Goal: Information Seeking & Learning: Compare options

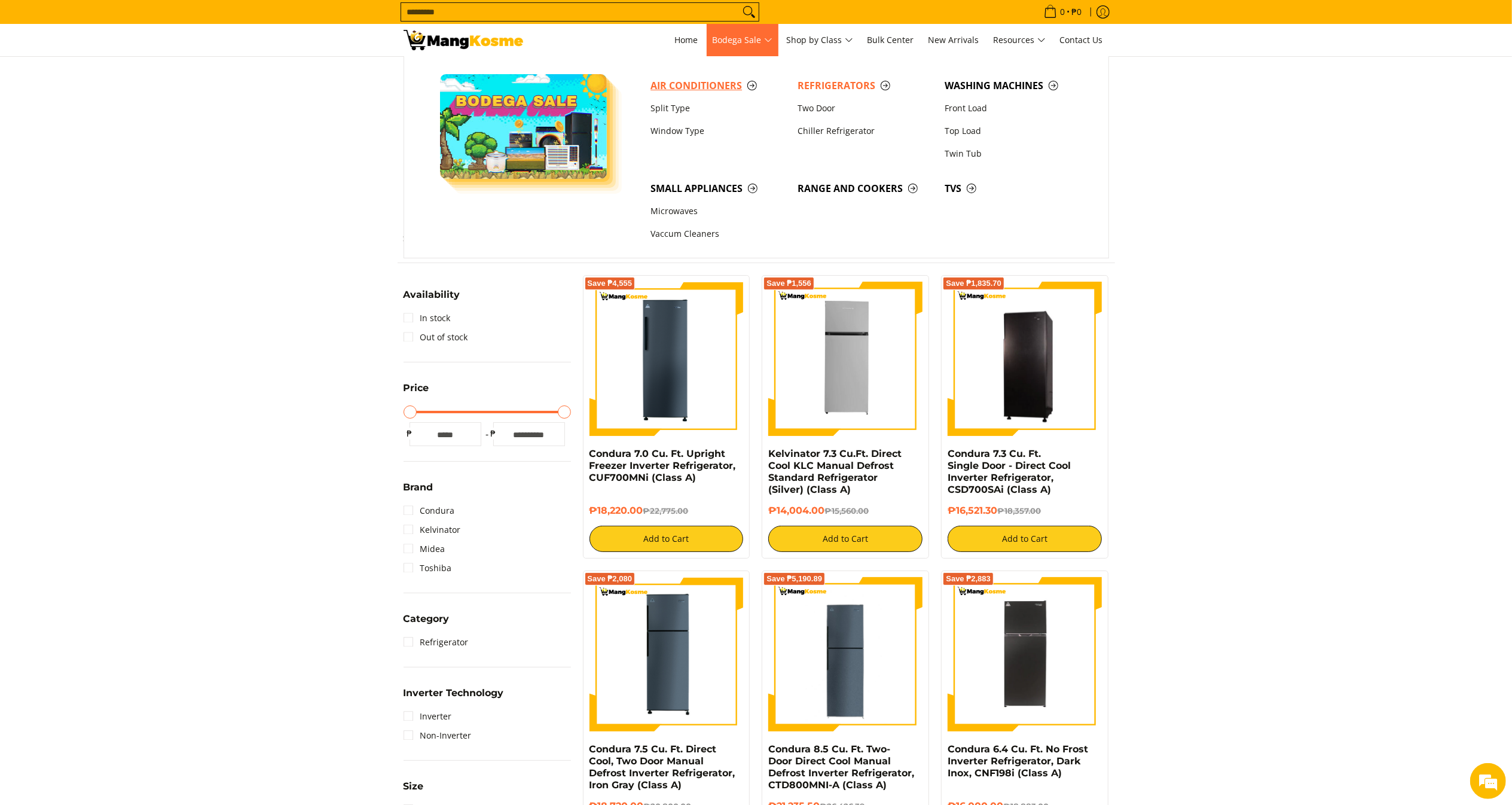
click at [696, 78] on span "Air Conditioners" at bounding box center [718, 86] width 135 height 15
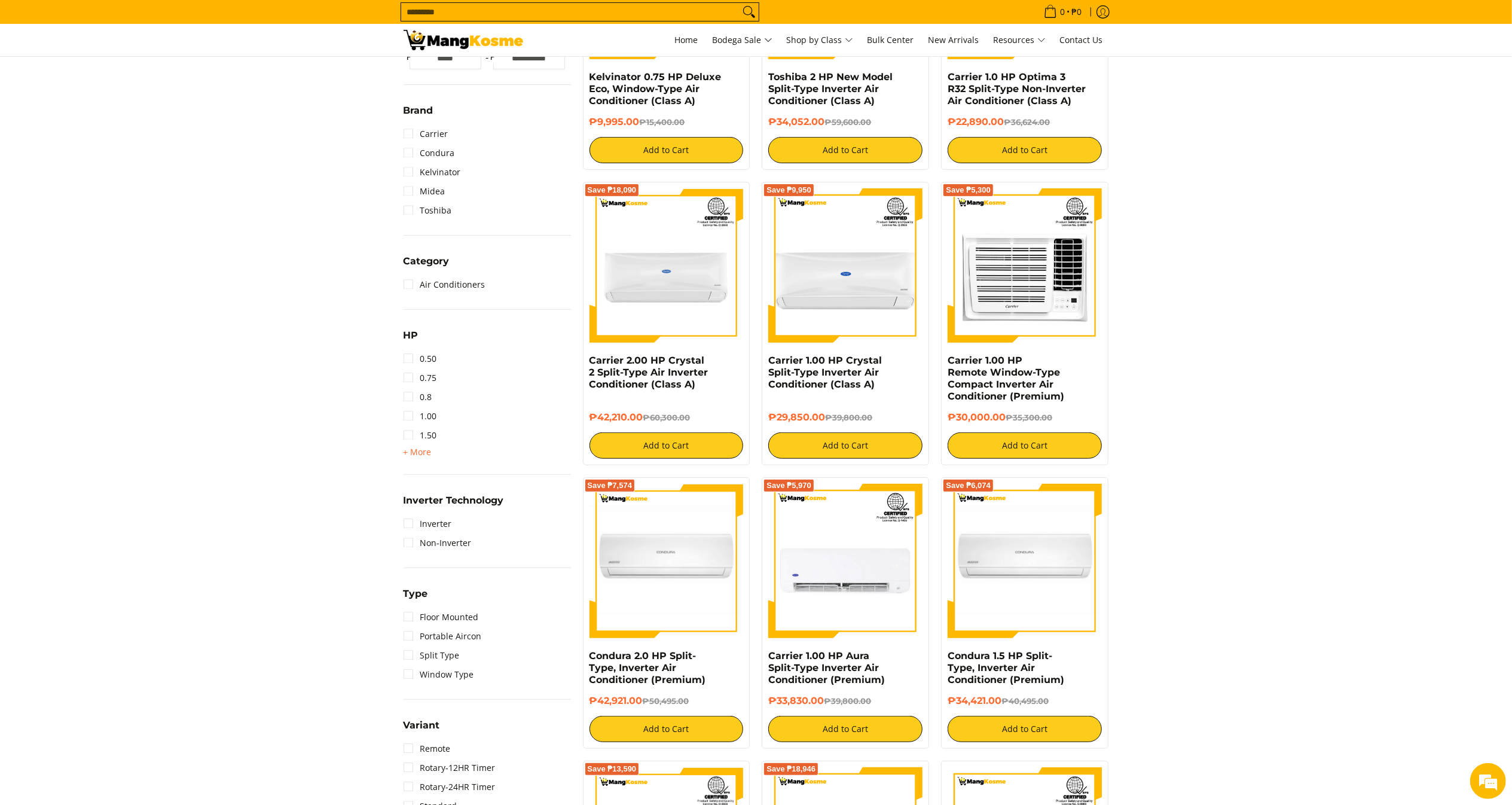
scroll to position [390, 0]
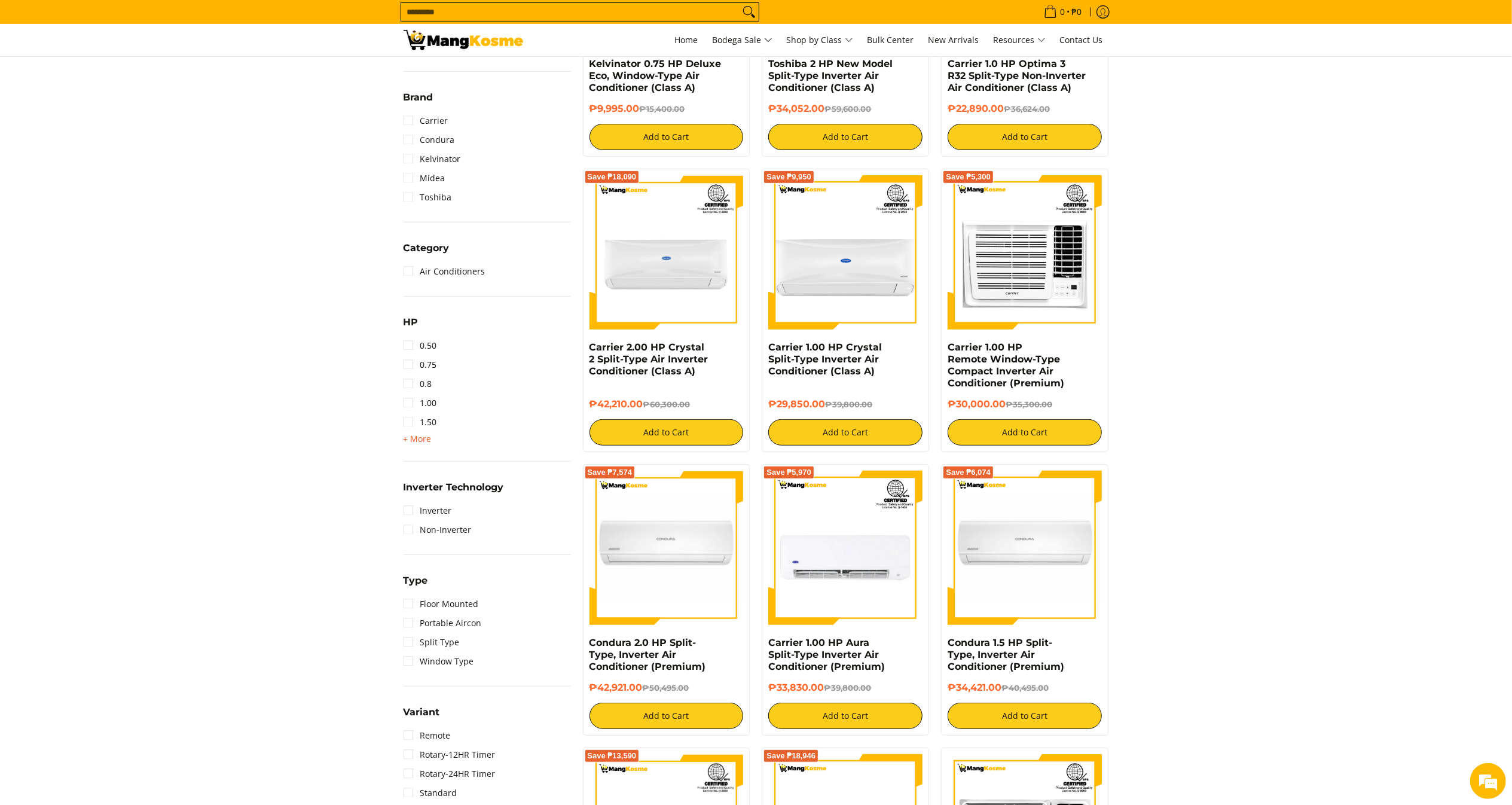
click at [410, 435] on span "+ More" at bounding box center [418, 439] width 28 height 10
click at [428, 425] on link "1.50" at bounding box center [420, 422] width 34 height 19
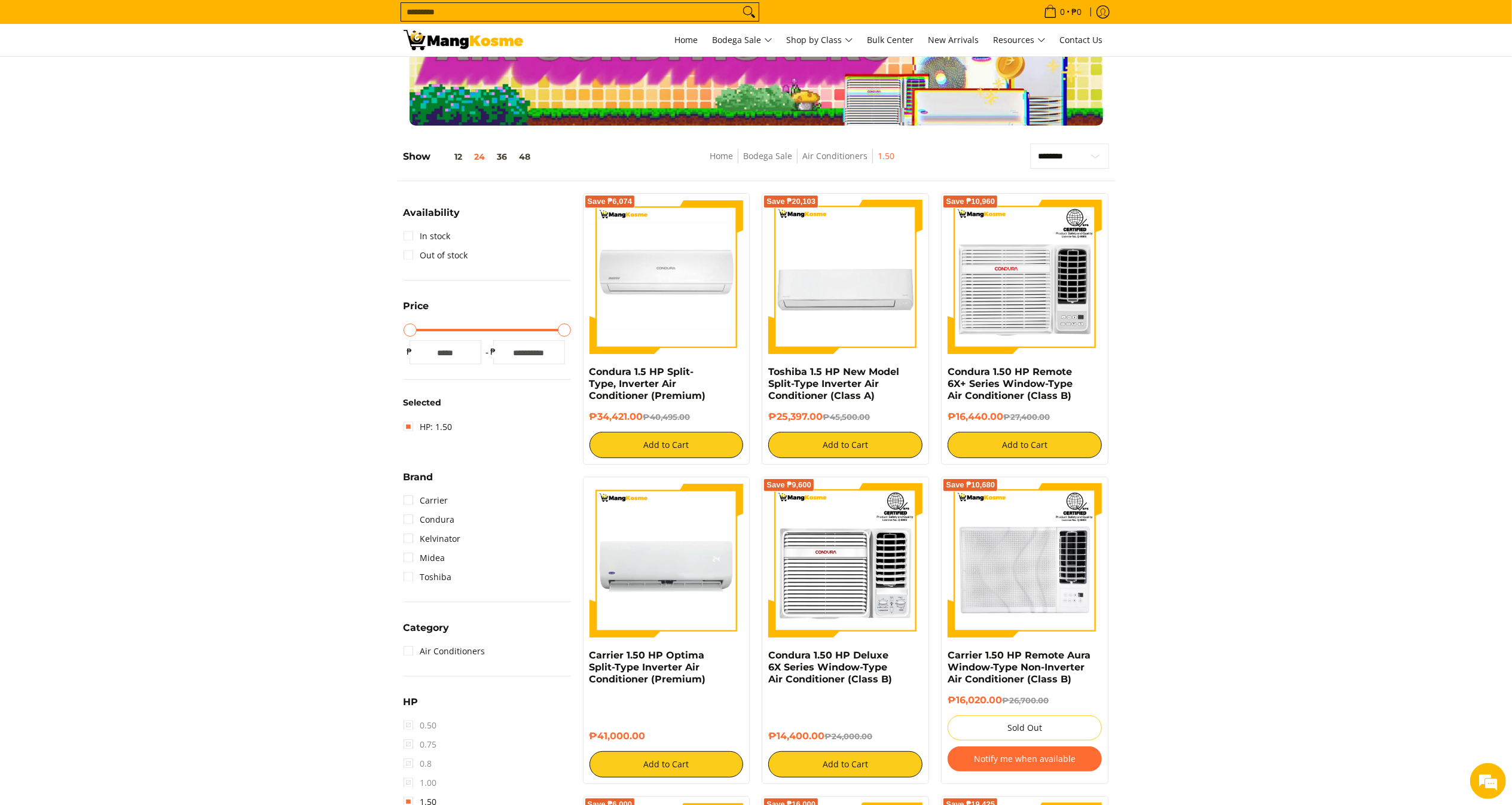
scroll to position [120, 0]
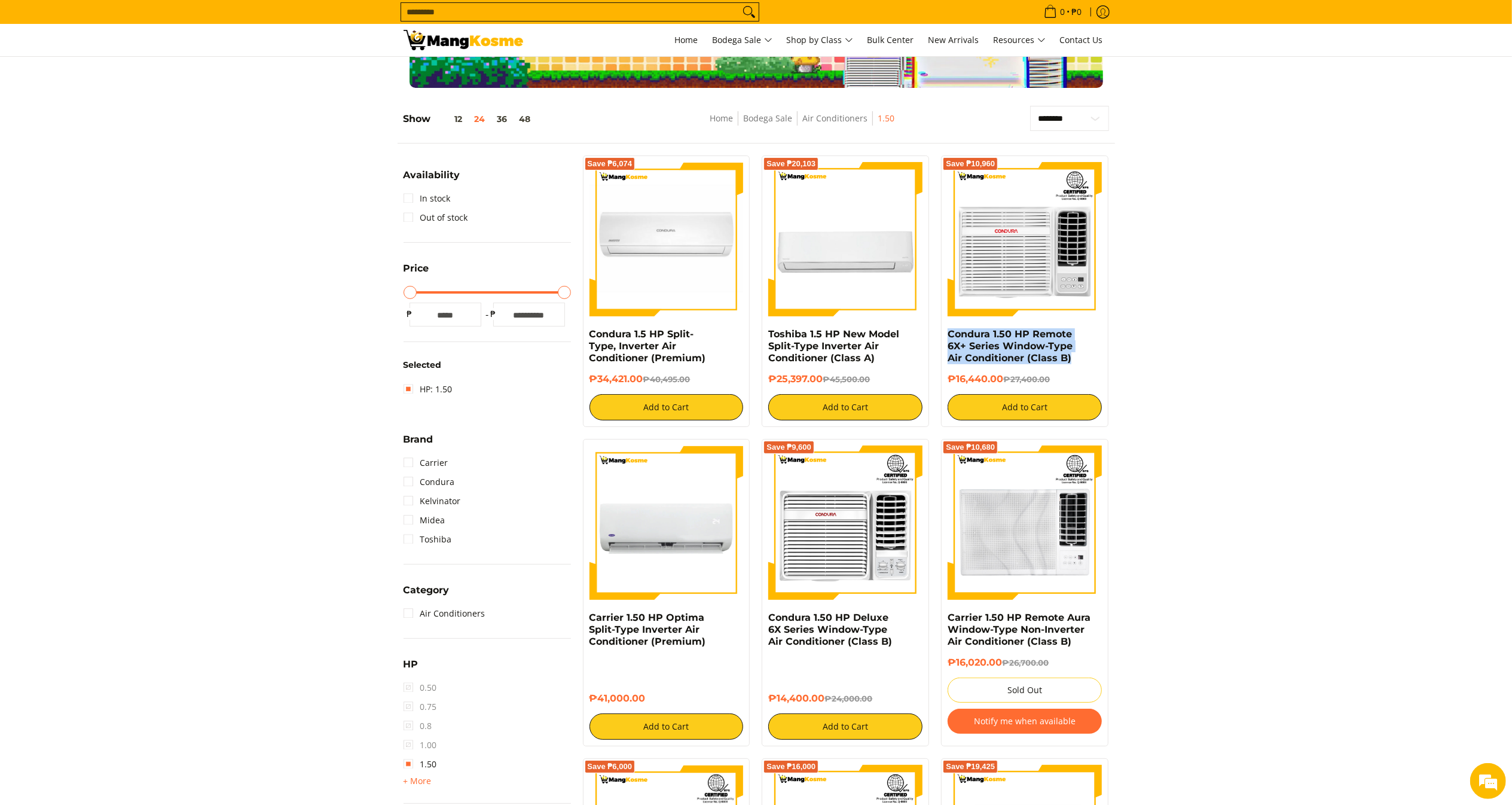
drag, startPoint x: 1077, startPoint y: 363, endPoint x: 946, endPoint y: 334, distance: 134.2
click at [946, 334] on div "Save ₱10,960 Condura 1.50 HP Remote 6X+ Series Window-Type Air Conditioner (Cla…" at bounding box center [1024, 291] width 167 height 271
copy link "Condura 1.50 HP Remote 6X+ Series Window-Type Air Conditioner (Class B)"
drag, startPoint x: 1005, startPoint y: 379, endPoint x: 948, endPoint y: 378, distance: 57.0
click at [948, 378] on h6 "₱16,440.00 ₱27,400.00" at bounding box center [1024, 380] width 154 height 12
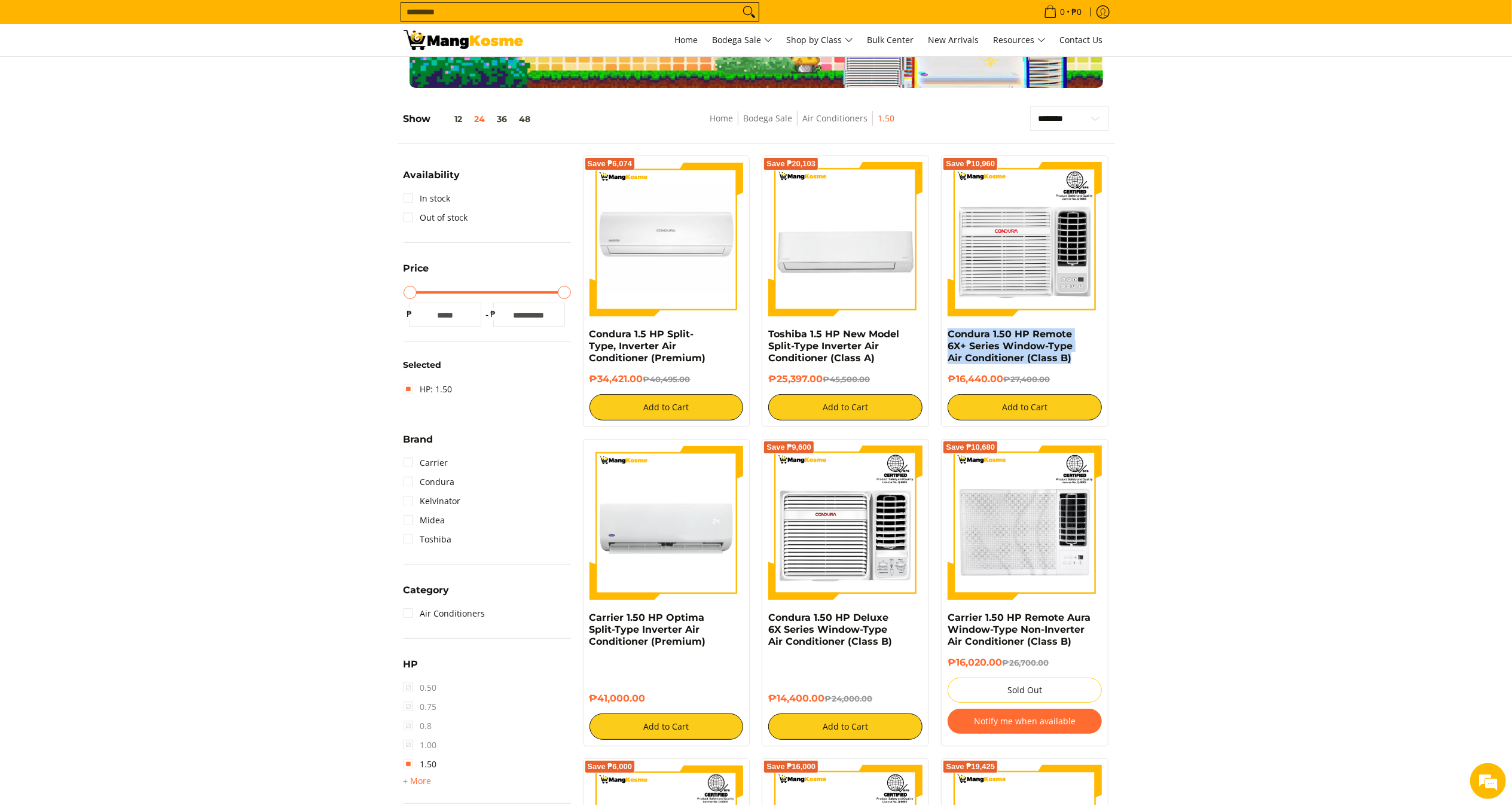
copy h6 "₱16,440.00"
click at [898, 653] on div "Condura 1.50 HP Deluxe 6X Series Window-Type Air Conditioner (Class B)" at bounding box center [845, 634] width 154 height 45
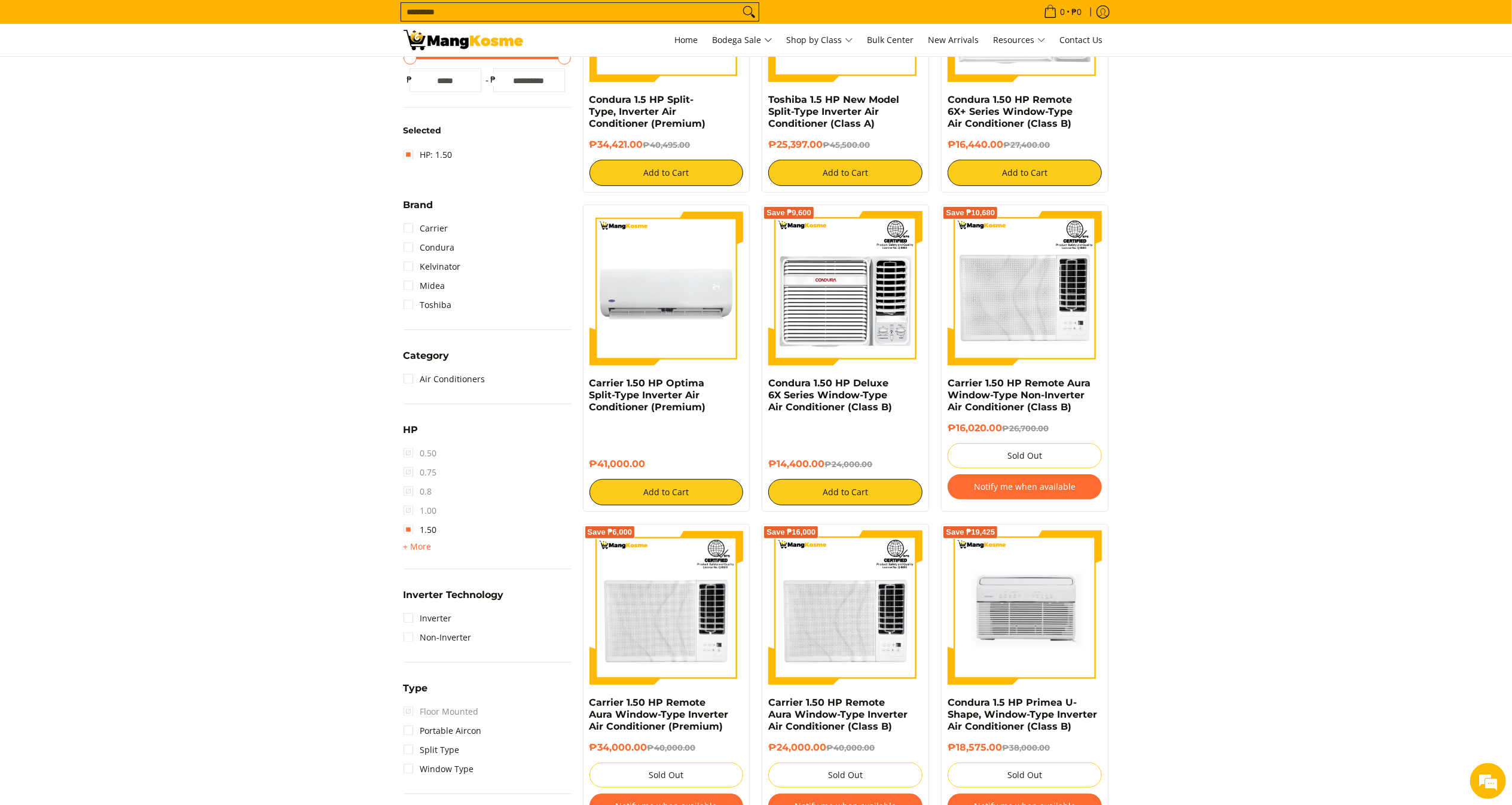
scroll to position [360, 0]
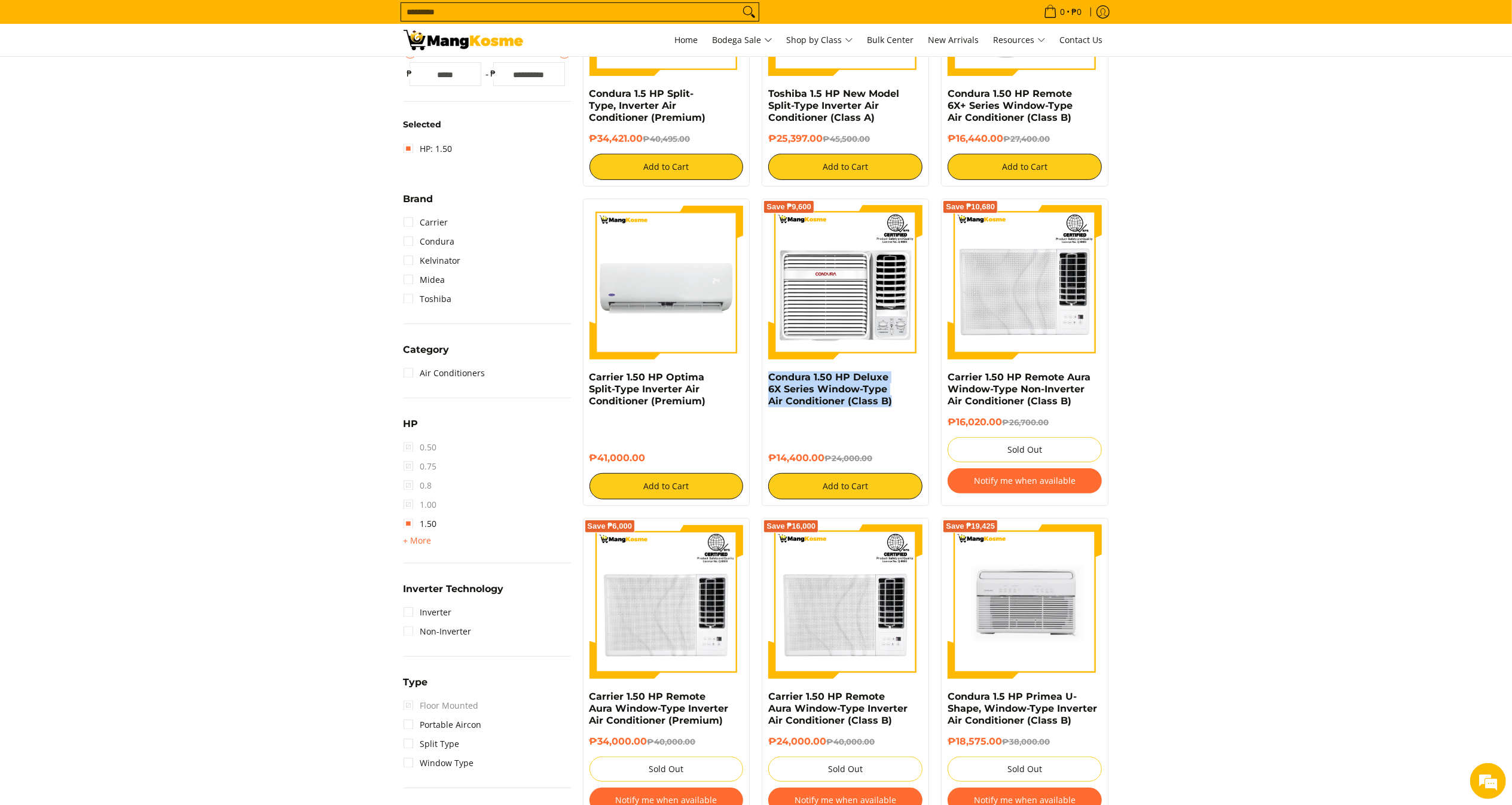
drag, startPoint x: 908, startPoint y: 406, endPoint x: 762, endPoint y: 377, distance: 148.9
click at [762, 377] on div "Save ₱9,600 Condura 1.50 HP Deluxe 6X Series Window-Type Air Conditioner (Class…" at bounding box center [845, 352] width 167 height 307
copy link "Condura 1.50 HP Deluxe 6X Series Window-Type Air Conditioner (Class B)"
drag, startPoint x: 827, startPoint y: 458, endPoint x: 747, endPoint y: 476, distance: 82.0
click at [763, 454] on div "Save ₱9,600 Condura 1.50 HP Deluxe 6X Series Window-Type Air Conditioner (Class…" at bounding box center [845, 352] width 167 height 307
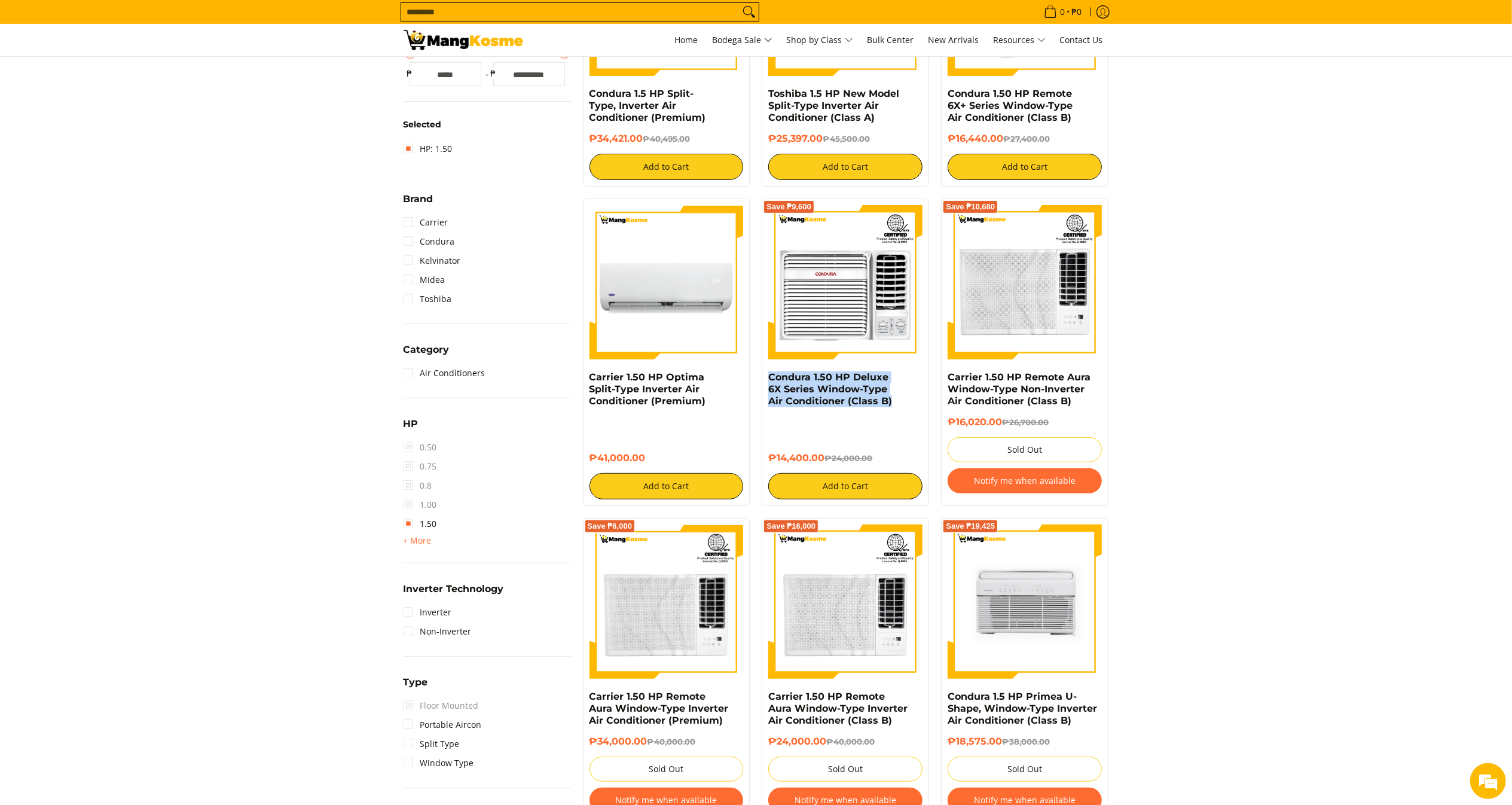
copy h6 "₱14,400.00"
click at [625, 15] on input "Search..." at bounding box center [571, 12] width 338 height 18
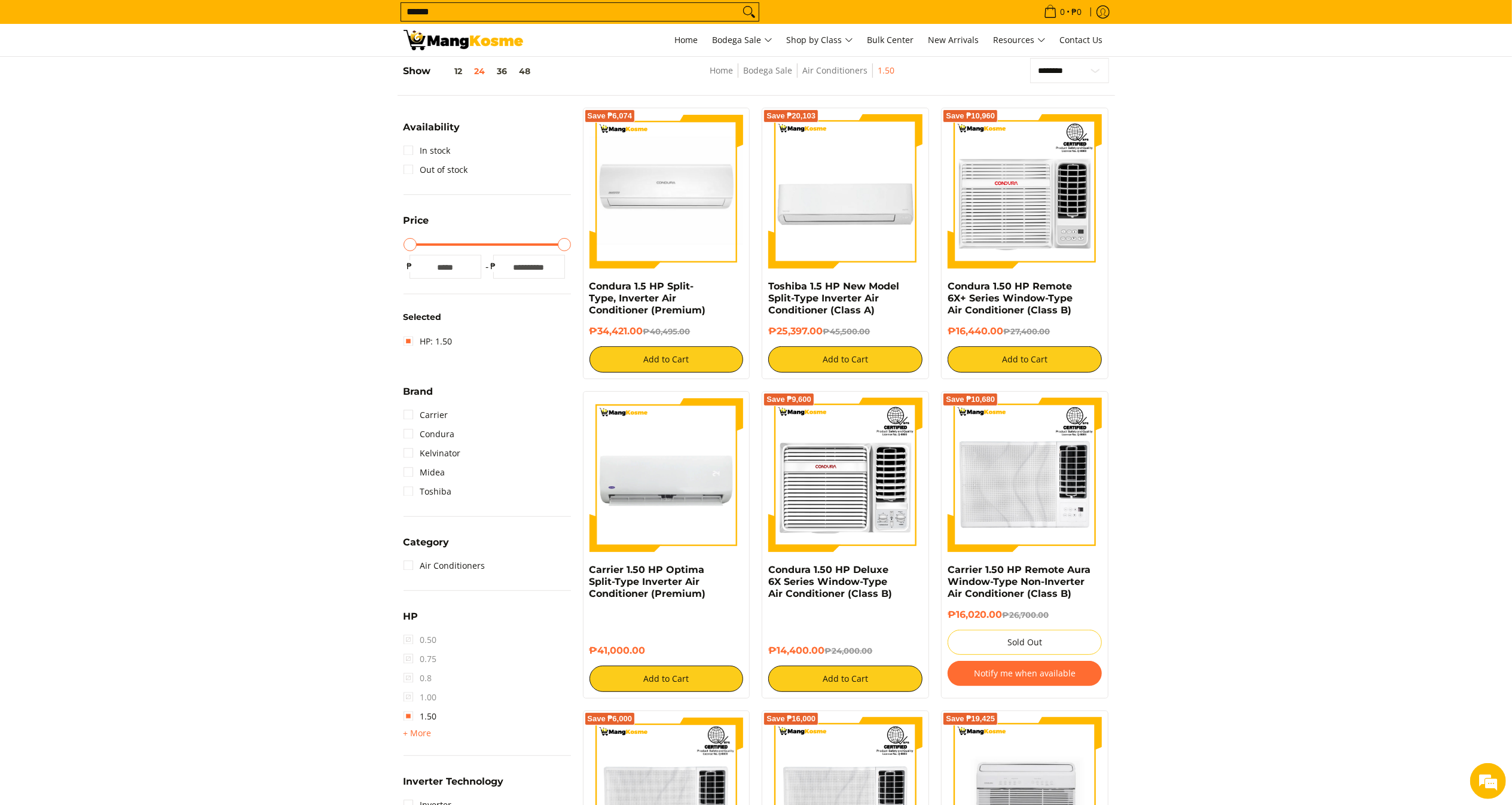
scroll to position [166, 0]
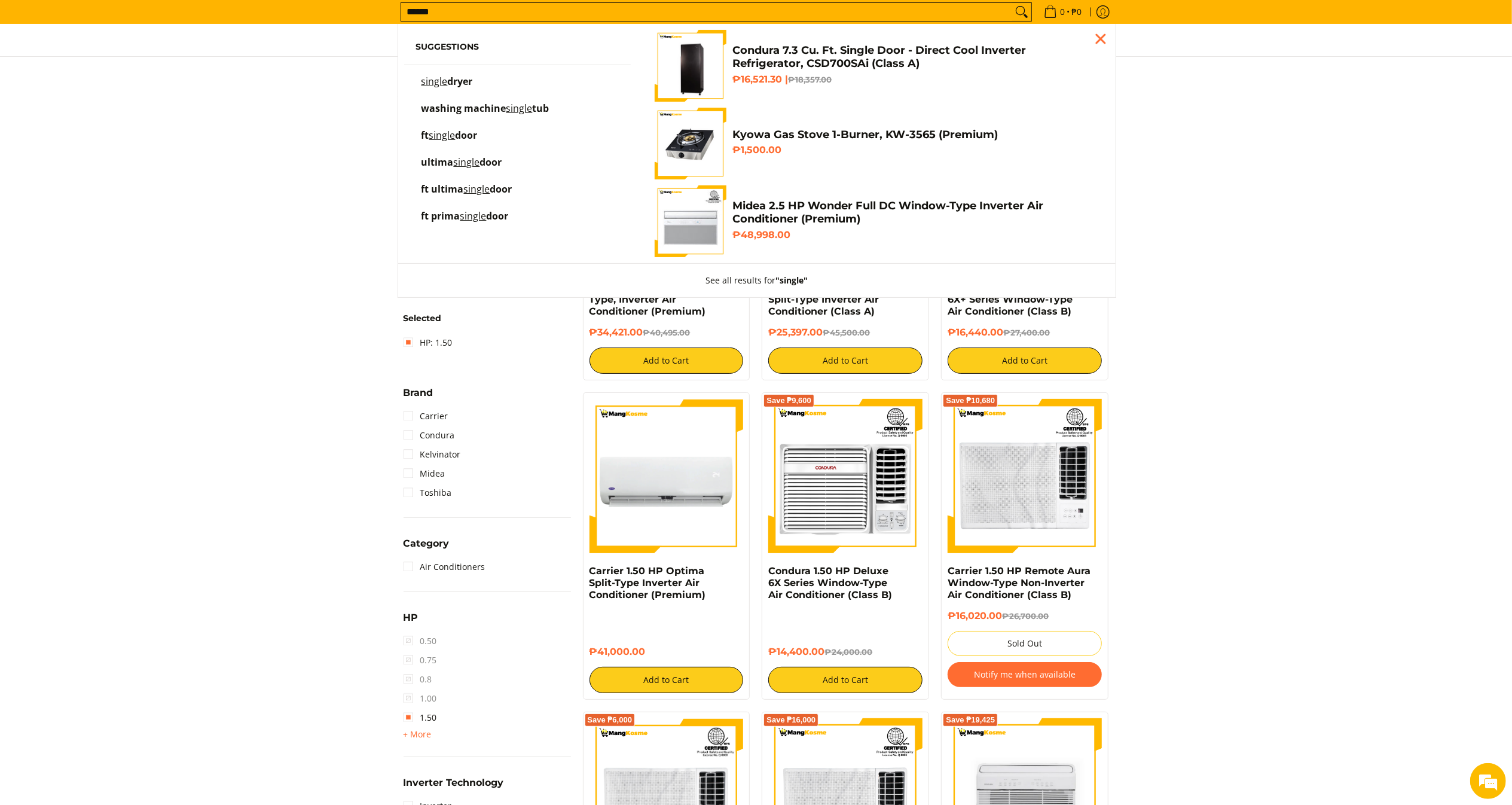
type input "******"
click at [971, 153] on h6 "₱1,500.00" at bounding box center [915, 150] width 365 height 12
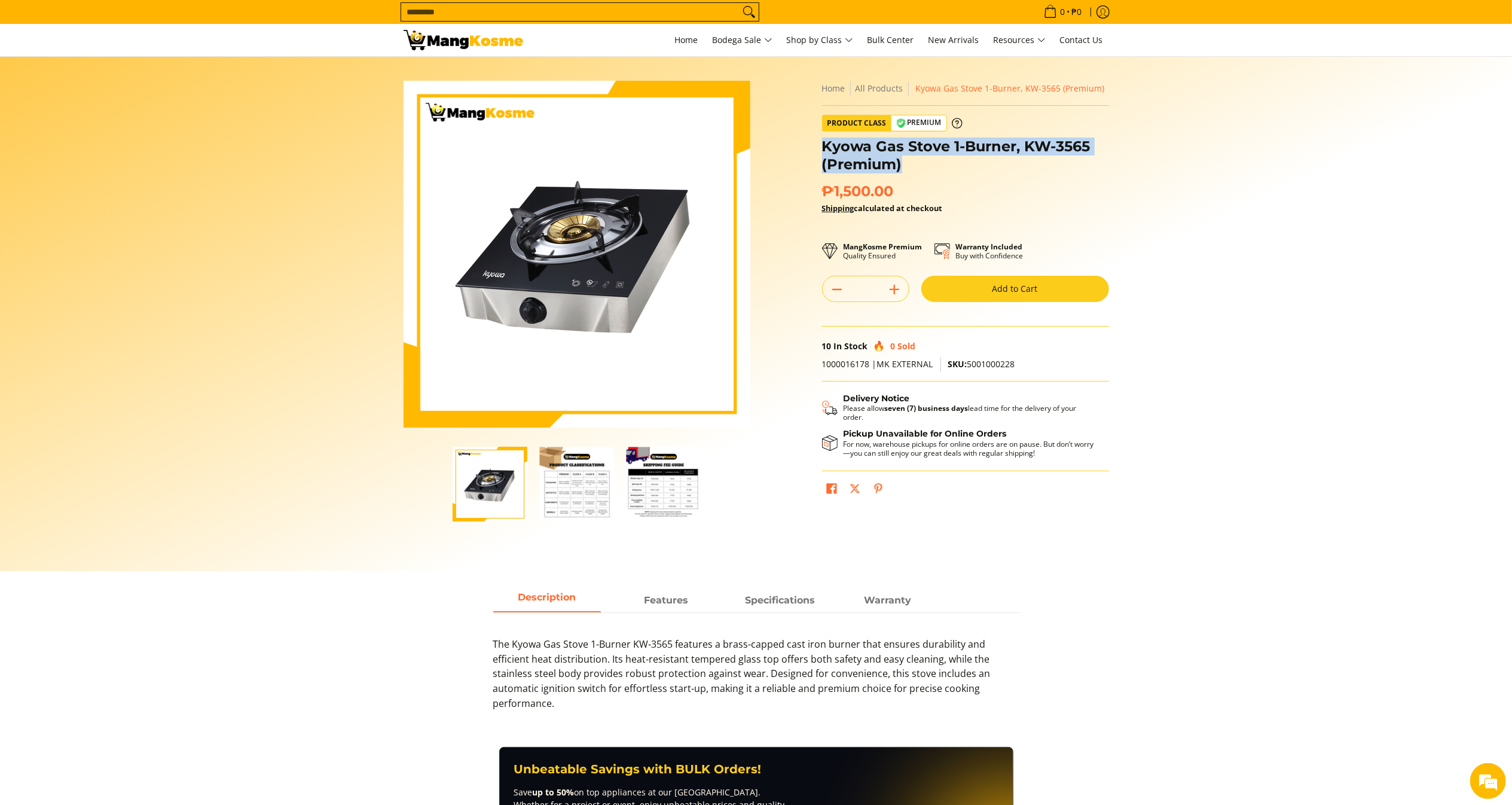
drag, startPoint x: 918, startPoint y: 161, endPoint x: 824, endPoint y: 145, distance: 95.4
click at [824, 145] on h1 "Kyowa Gas Stove 1-Burner, KW-3565 (Premium)" at bounding box center [966, 155] width 287 height 36
copy h1 "Kyowa Gas Stove 1-Burner, KW-3565 (Premium)"
drag, startPoint x: 897, startPoint y: 191, endPoint x: 826, endPoint y: 196, distance: 71.2
click at [826, 196] on h2 "₱1,500.00 Save ₱-1,500" at bounding box center [966, 191] width 287 height 18
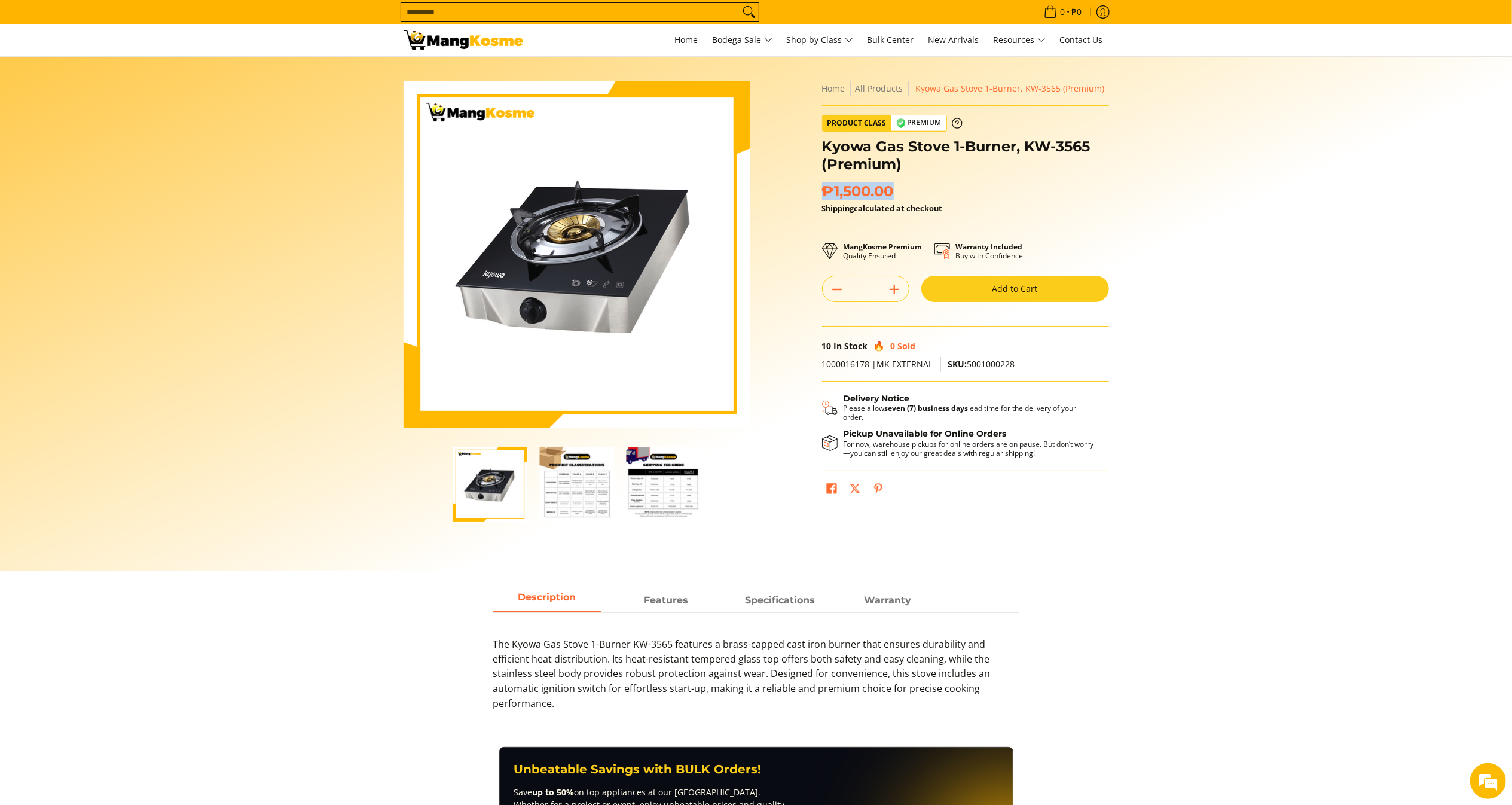
copy span "₱1,500.00"
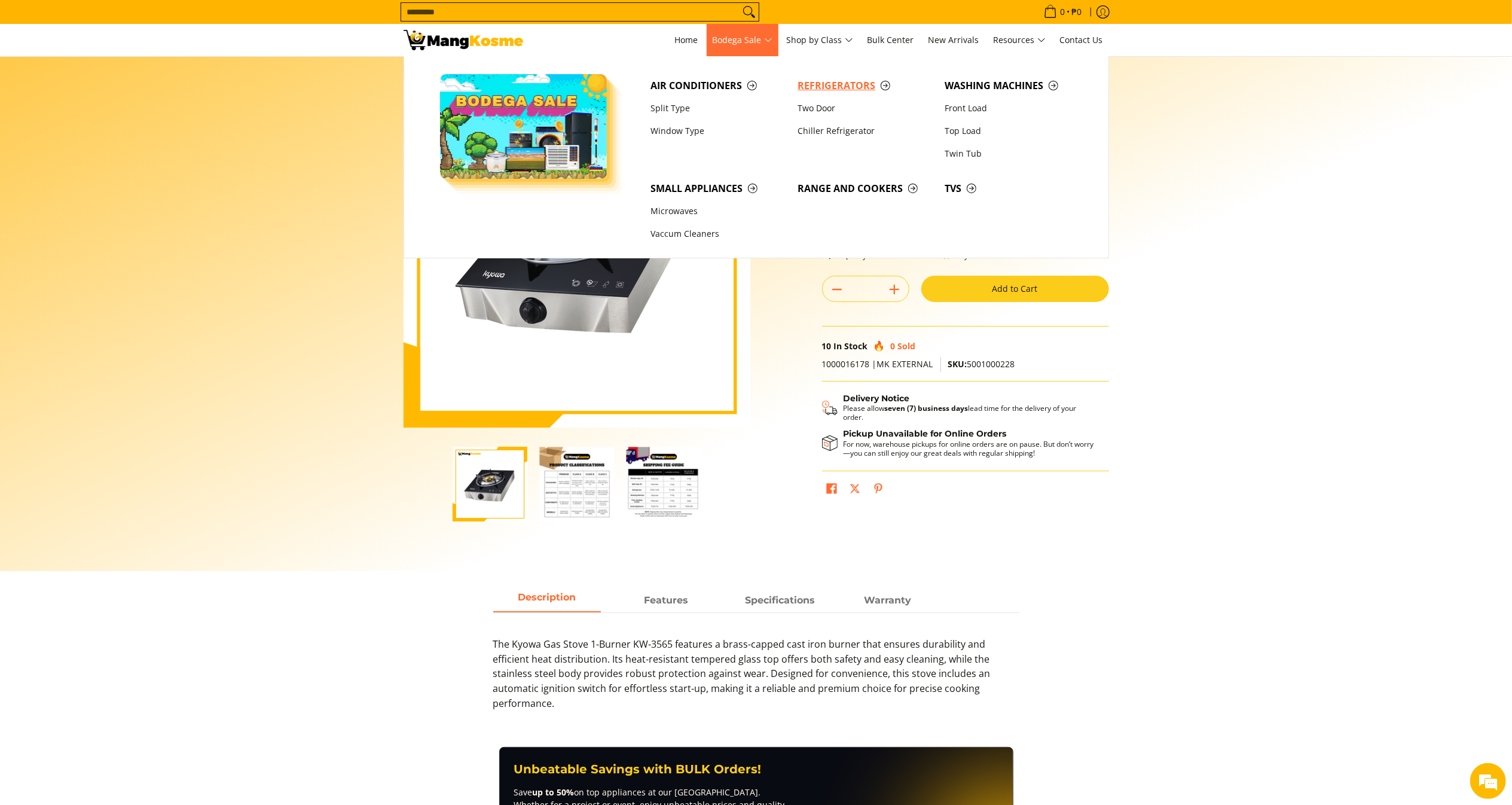
click at [800, 90] on span "Refrigerators" at bounding box center [864, 86] width 135 height 15
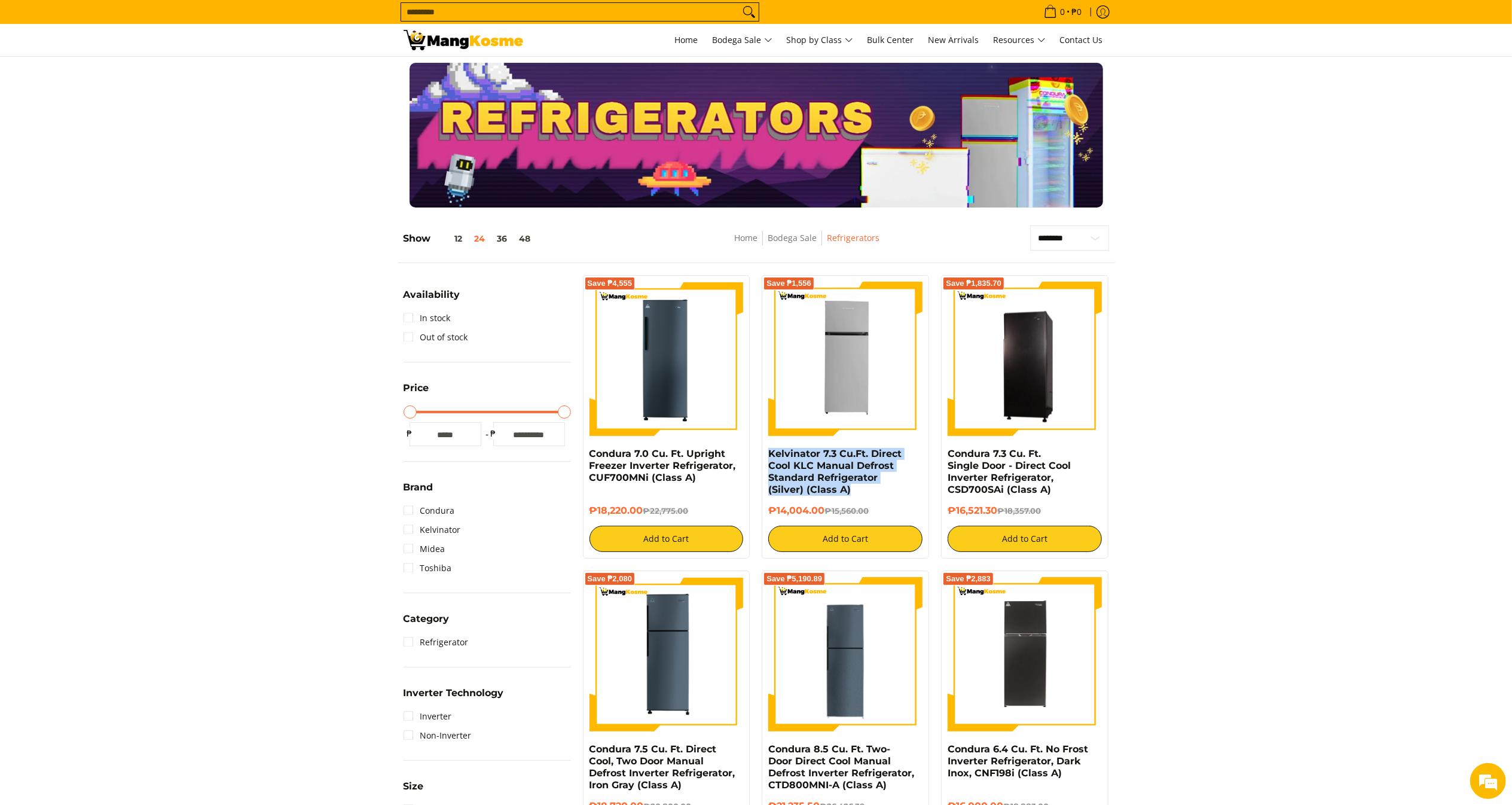
drag, startPoint x: 820, startPoint y: 483, endPoint x: 767, endPoint y: 457, distance: 59.0
click at [767, 457] on div "Save ₱1,556 Kelvinator 7.3 Cu.Ft. Direct Cool KLC Manual Defrost Standard Refri…" at bounding box center [845, 417] width 167 height 284
copy h6 "₱14,004.00"
drag, startPoint x: 825, startPoint y: 509, endPoint x: 767, endPoint y: 517, distance: 58.5
click at [767, 517] on div "Save ₱1,556 Kelvinator 7.3 Cu.Ft. Direct Cool KLC Manual Defrost Standard Refri…" at bounding box center [845, 417] width 167 height 284
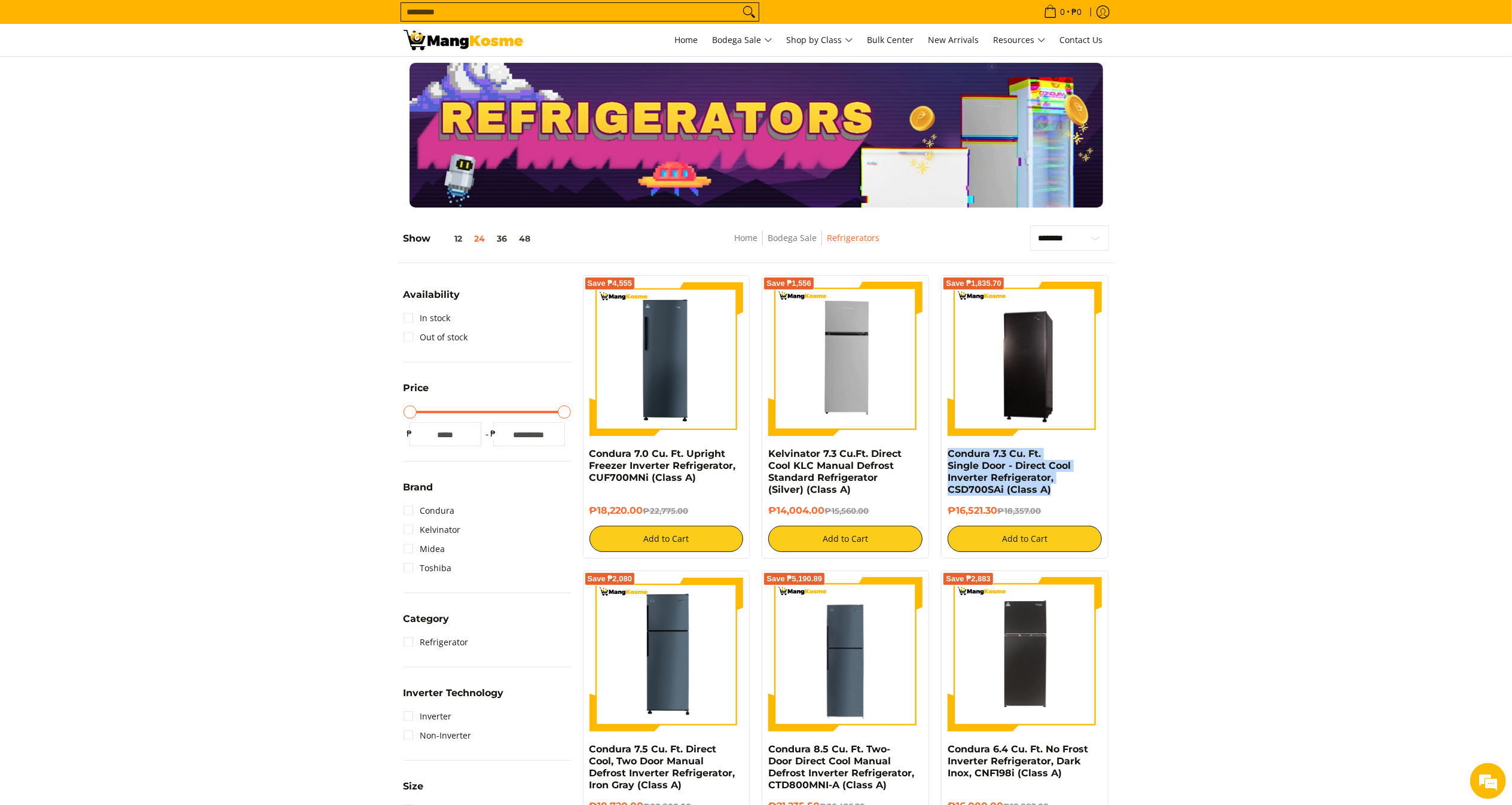
drag, startPoint x: 1035, startPoint y: 485, endPoint x: 943, endPoint y: 454, distance: 97.1
click at [943, 454] on div "Save ₱1,835.70 Condura 7.3 Cu. Ft. Single Door - Direct Cool Inverter Refrigera…" at bounding box center [1024, 417] width 167 height 284
copy link "Condura 7.3 Cu. Ft. Single Door - Direct Cool Inverter Refrigerator, CSD700SAi …"
drag, startPoint x: 1000, startPoint y: 512, endPoint x: 943, endPoint y: 506, distance: 57.3
click at [943, 506] on div "Save ₱1,835.70 Condura 7.3 Cu. Ft. Single Door - Direct Cool Inverter Refrigera…" at bounding box center [1024, 417] width 167 height 284
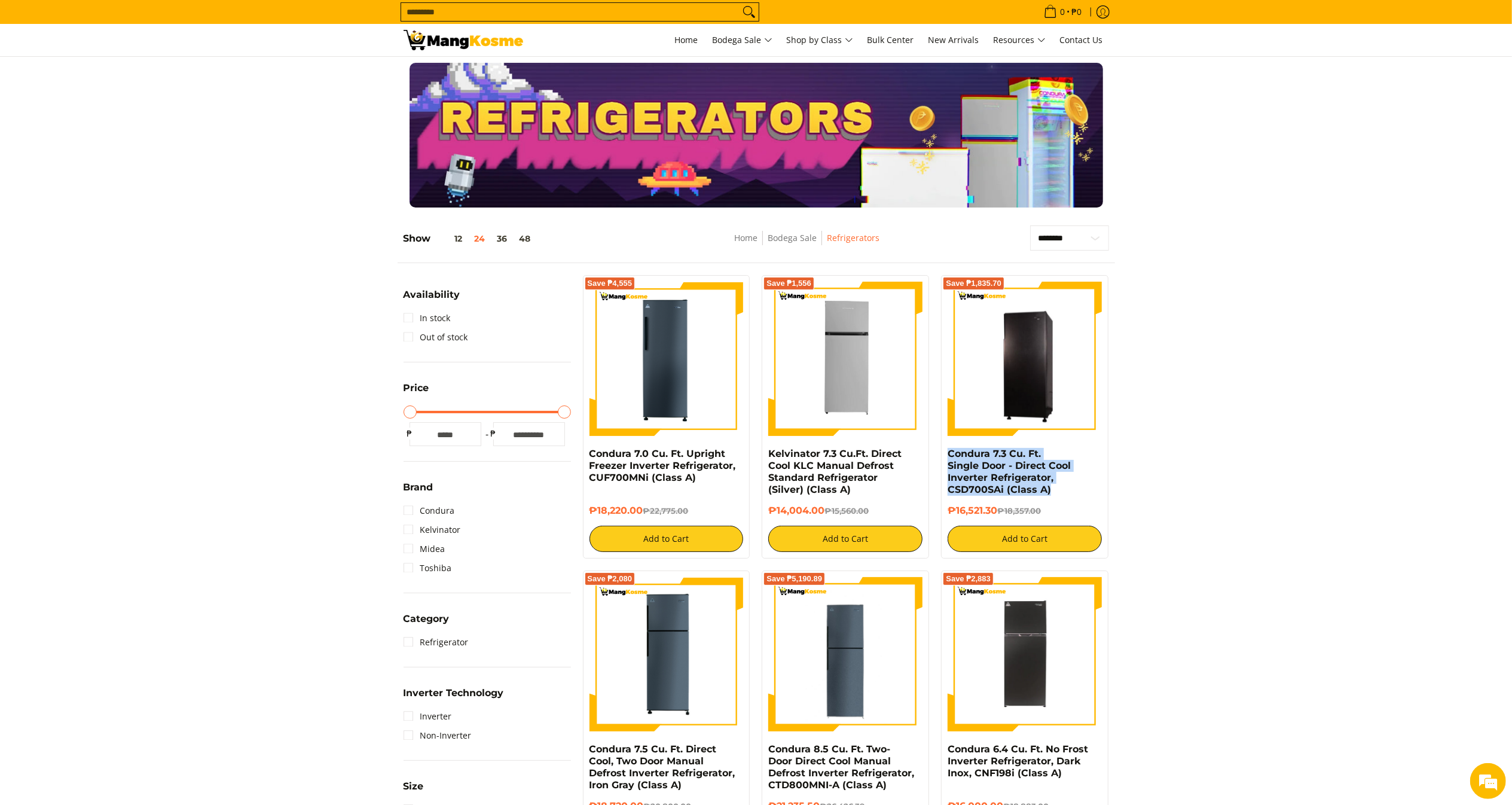
copy h6 "₱16,521.30"
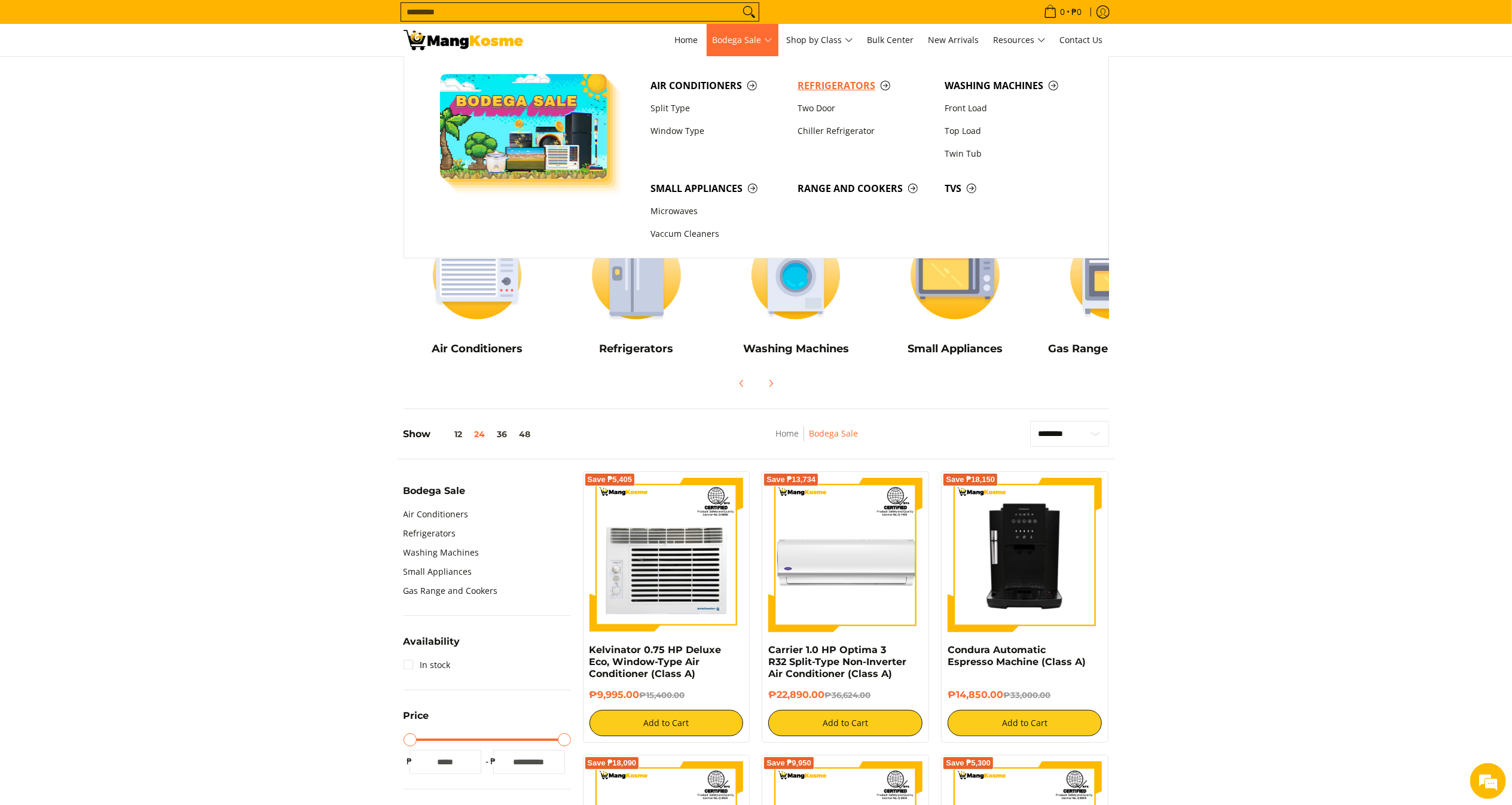
click at [814, 80] on span "Refrigerators" at bounding box center [864, 86] width 135 height 15
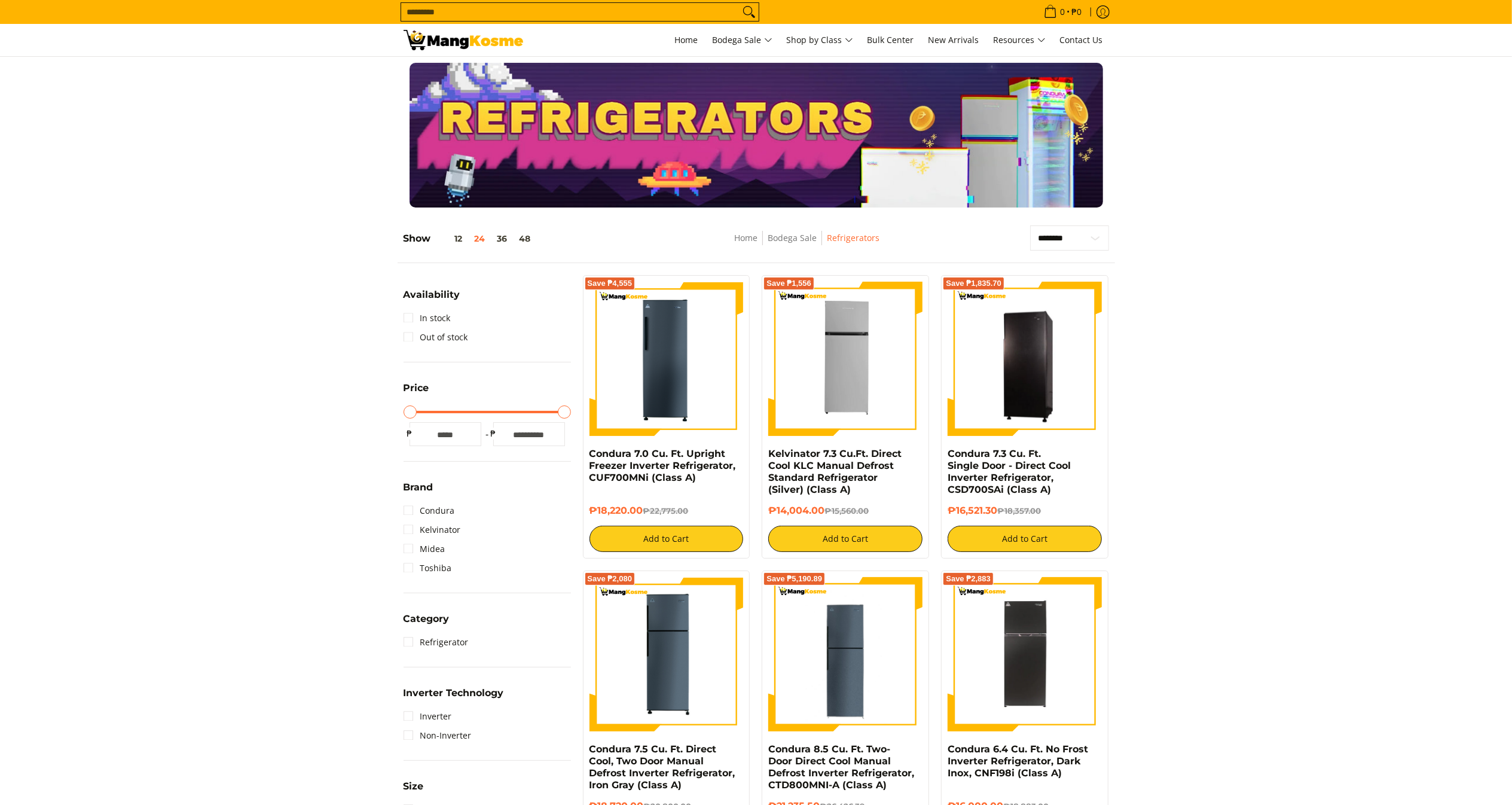
click at [235, 201] on div at bounding box center [756, 135] width 1512 height 145
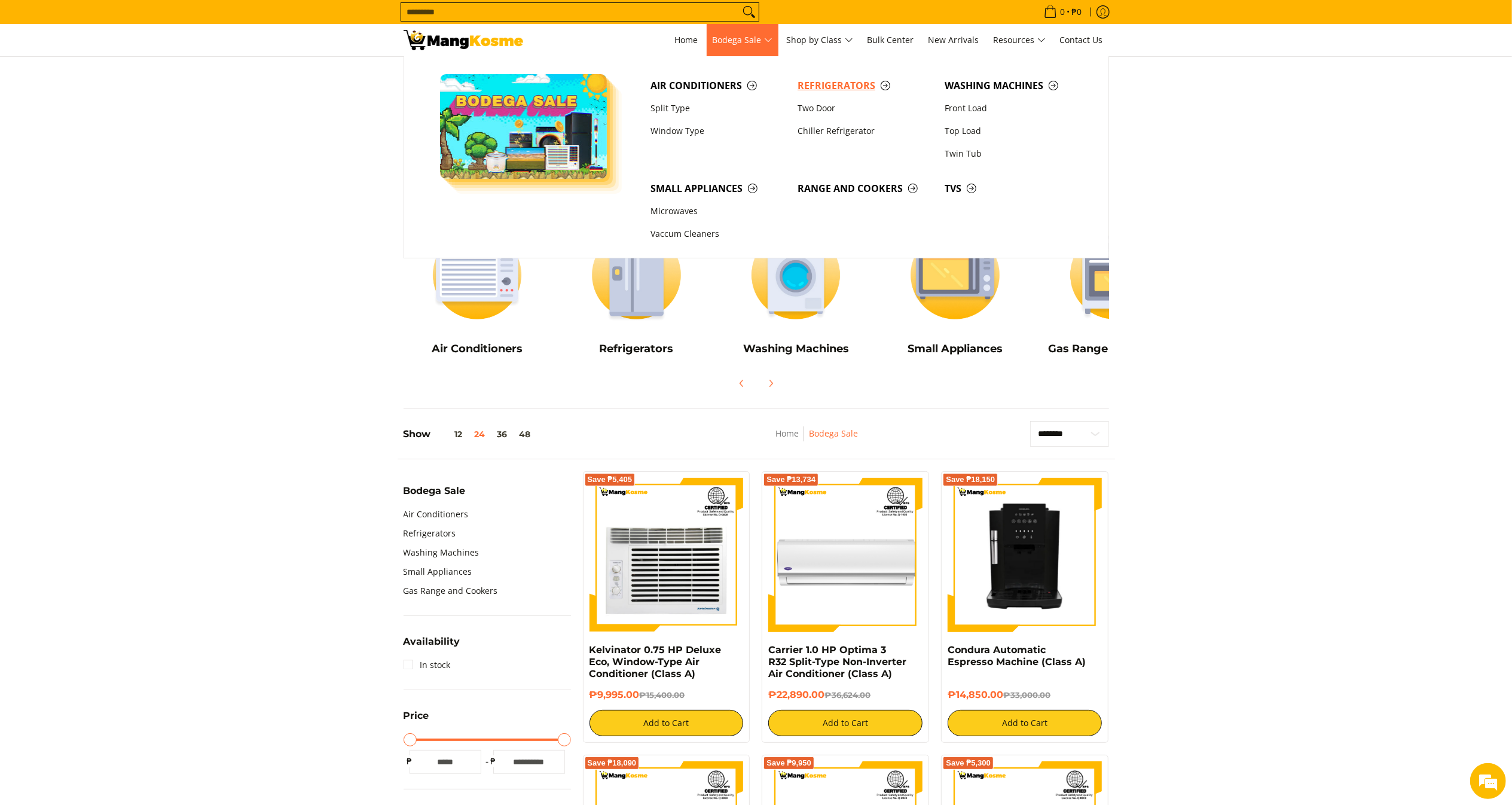
click at [806, 75] on link "Refrigerators" at bounding box center [865, 85] width 147 height 23
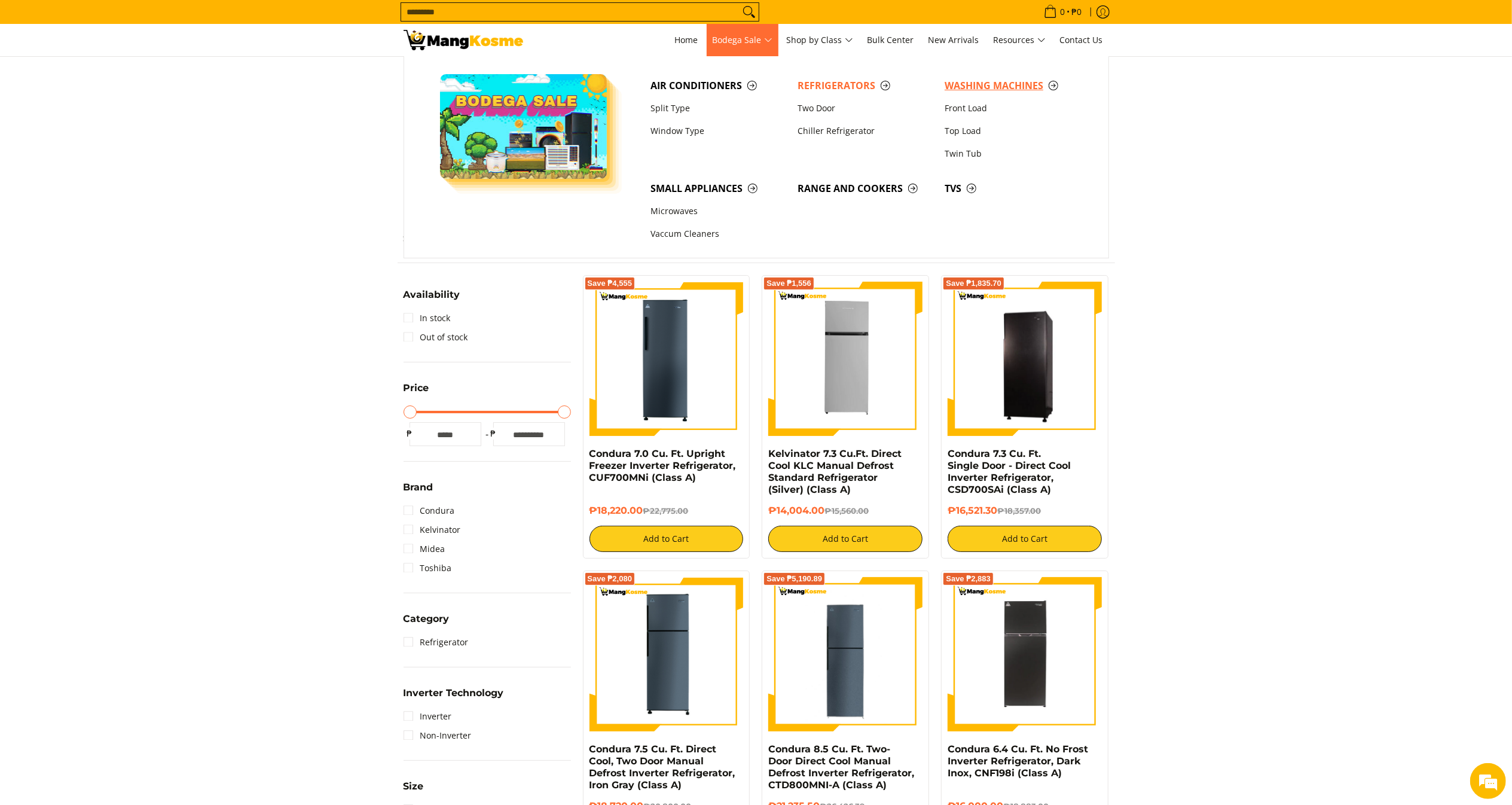
click at [981, 85] on span "Washing Machines" at bounding box center [1012, 86] width 135 height 15
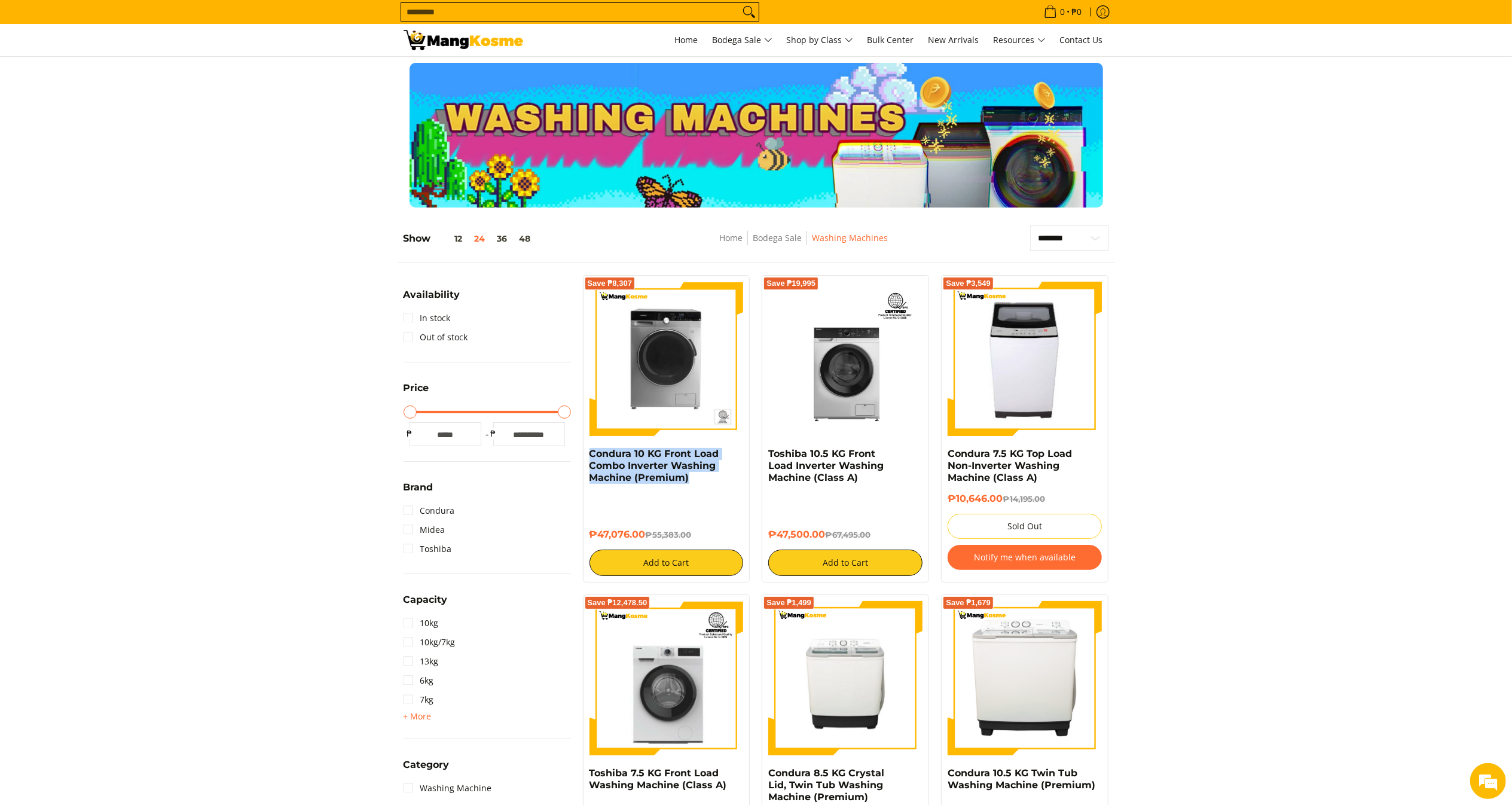
drag, startPoint x: 701, startPoint y: 480, endPoint x: 577, endPoint y: 451, distance: 127.3
click at [577, 451] on div "Save ₱8,307 Condura 10 KG Front Load Combo Inverter Washing Machine (Premium) ₱…" at bounding box center [667, 428] width 180 height 307
copy link "Condura 10 KG Front Load Combo Inverter Washing Machine (Premium)"
copy h6 "₱47,076.00"
drag, startPoint x: 646, startPoint y: 536, endPoint x: 583, endPoint y: 535, distance: 63.0
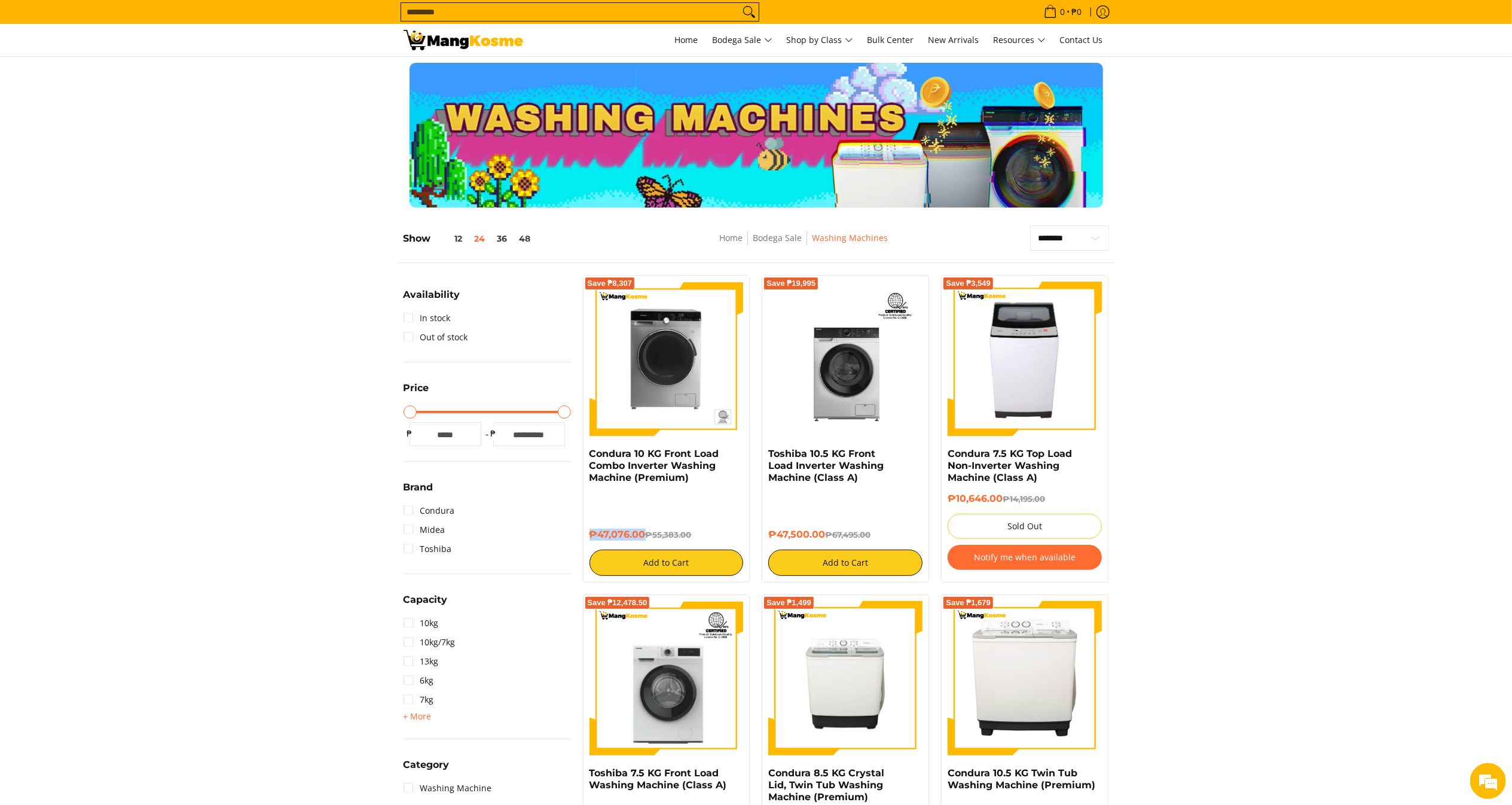
click at [583, 535] on div "Save ₱8,307 Condura 10 KG Front Load Combo Inverter Washing Machine (Premium) ₱…" at bounding box center [667, 428] width 167 height 307
copy link "Toshiba 10.5 KG Front Load Inverter Washing Machine (Class A)"
drag, startPoint x: 856, startPoint y: 483, endPoint x: 763, endPoint y: 449, distance: 99.0
click at [763, 449] on div "Save ₱19,995 Toshiba 10.5 KG Front Load Inverter Washing Machine (Class A) ₱47,…" at bounding box center [845, 428] width 167 height 307
copy h6 "₱47,500.00"
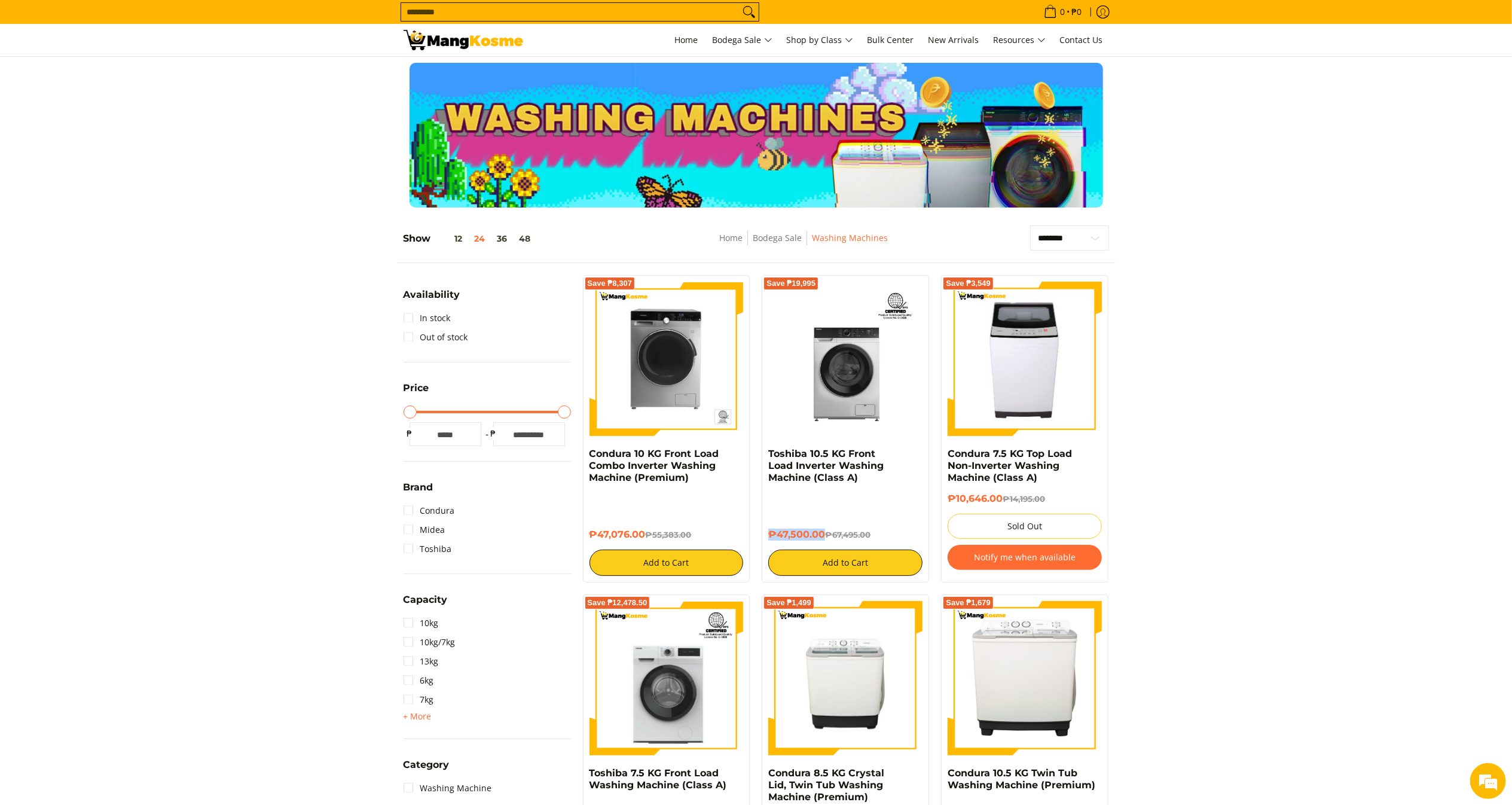
drag, startPoint x: 825, startPoint y: 536, endPoint x: 766, endPoint y: 546, distance: 59.8
click at [766, 546] on div "Save ₱19,995 Toshiba 10.5 KG Front Load Inverter Washing Machine (Class A) ₱47,…" at bounding box center [845, 428] width 167 height 307
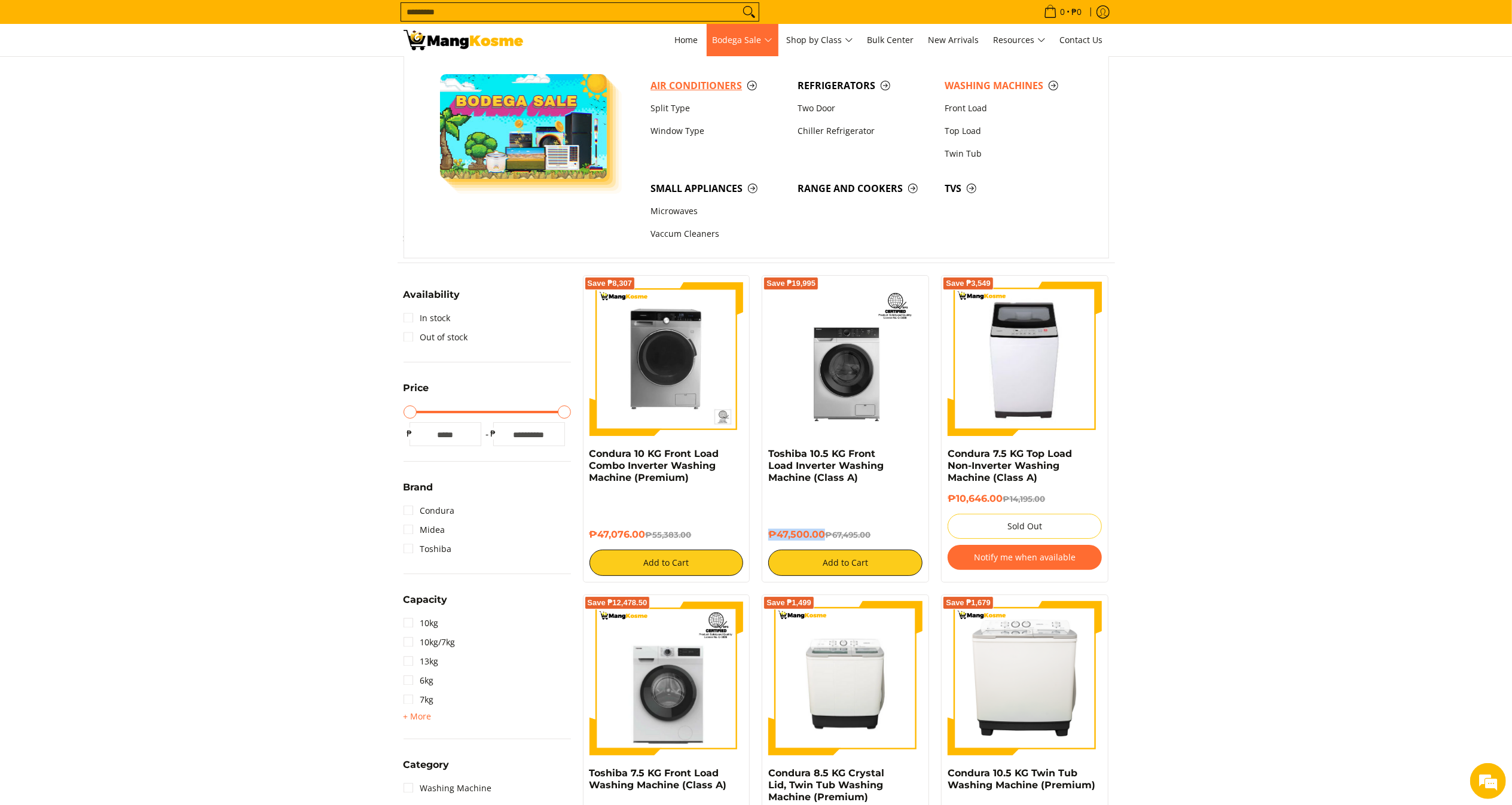
click at [711, 83] on span "Air Conditioners" at bounding box center [718, 86] width 135 height 15
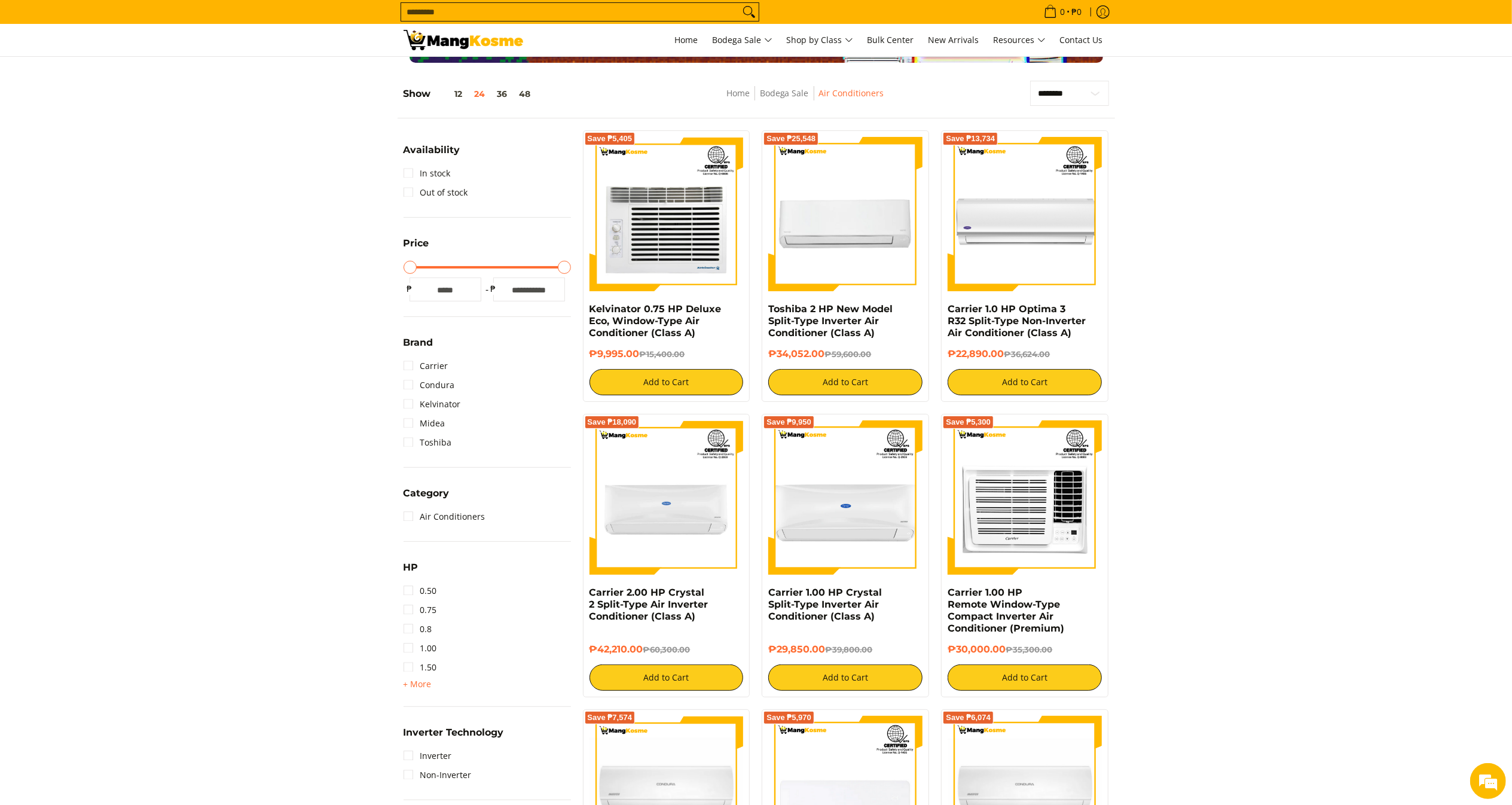
scroll to position [236, 0]
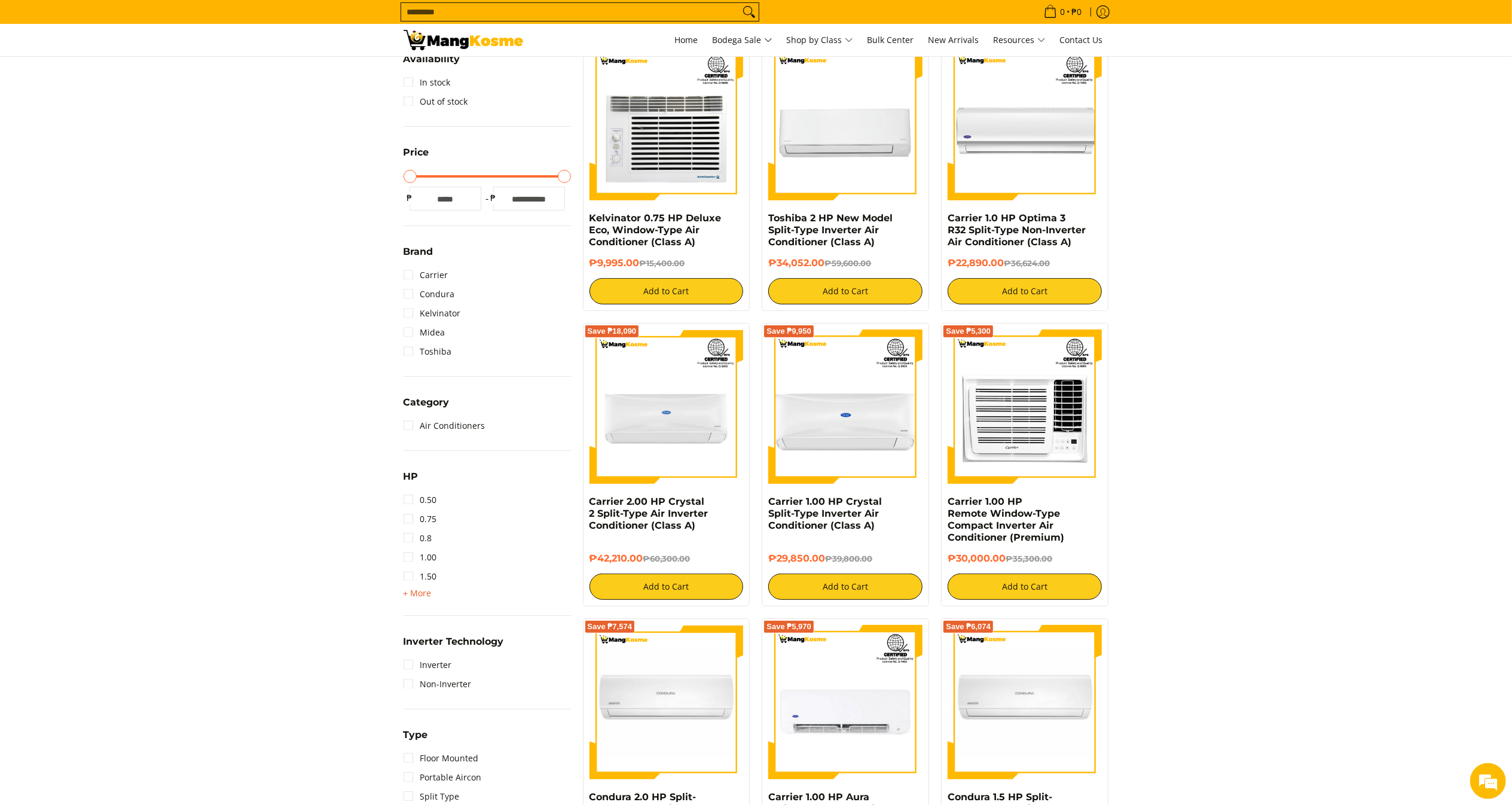
click at [414, 590] on span "+ More" at bounding box center [418, 594] width 28 height 10
click at [420, 619] on link "2.50" at bounding box center [420, 614] width 34 height 19
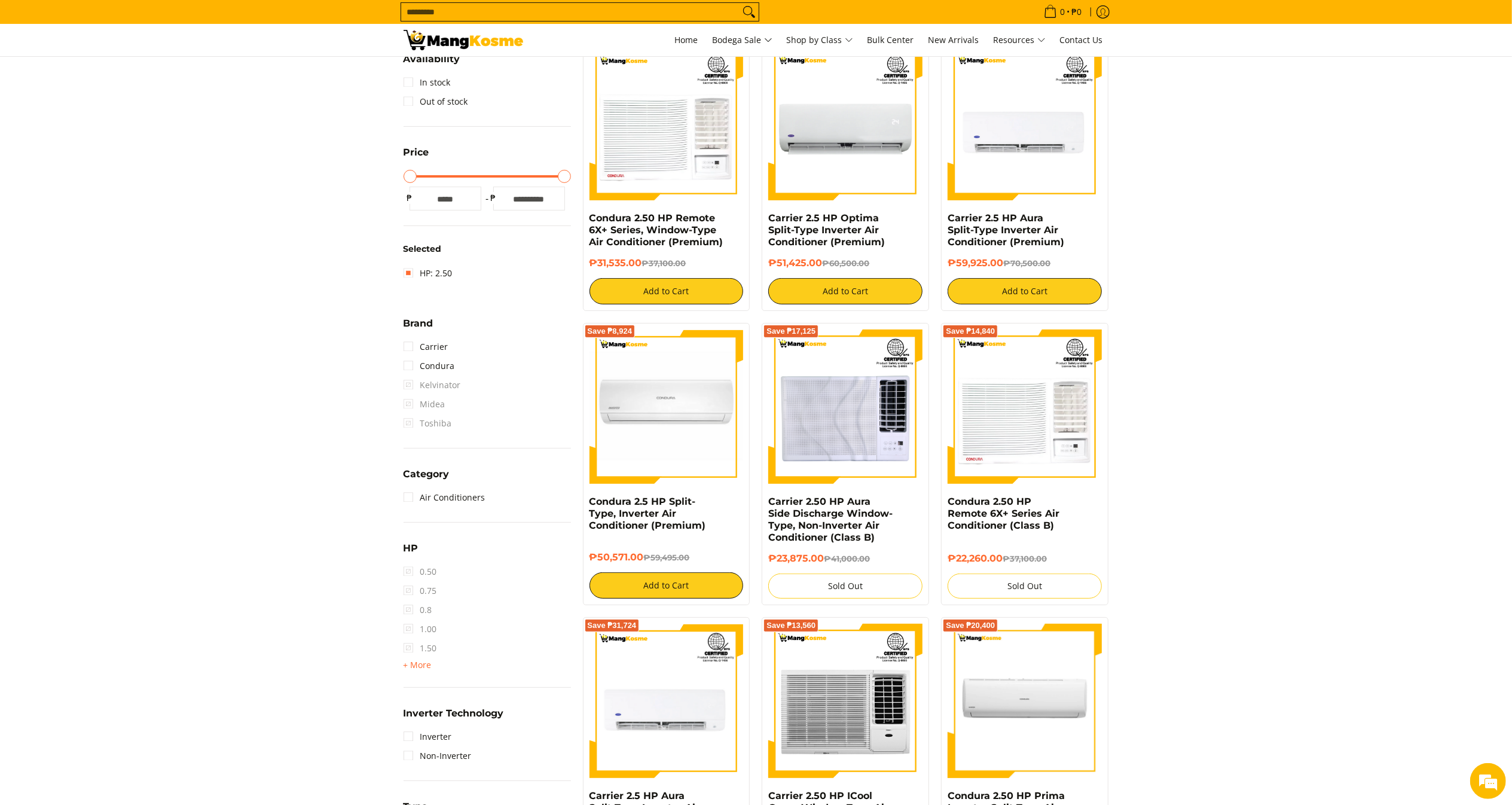
scroll to position [168, 0]
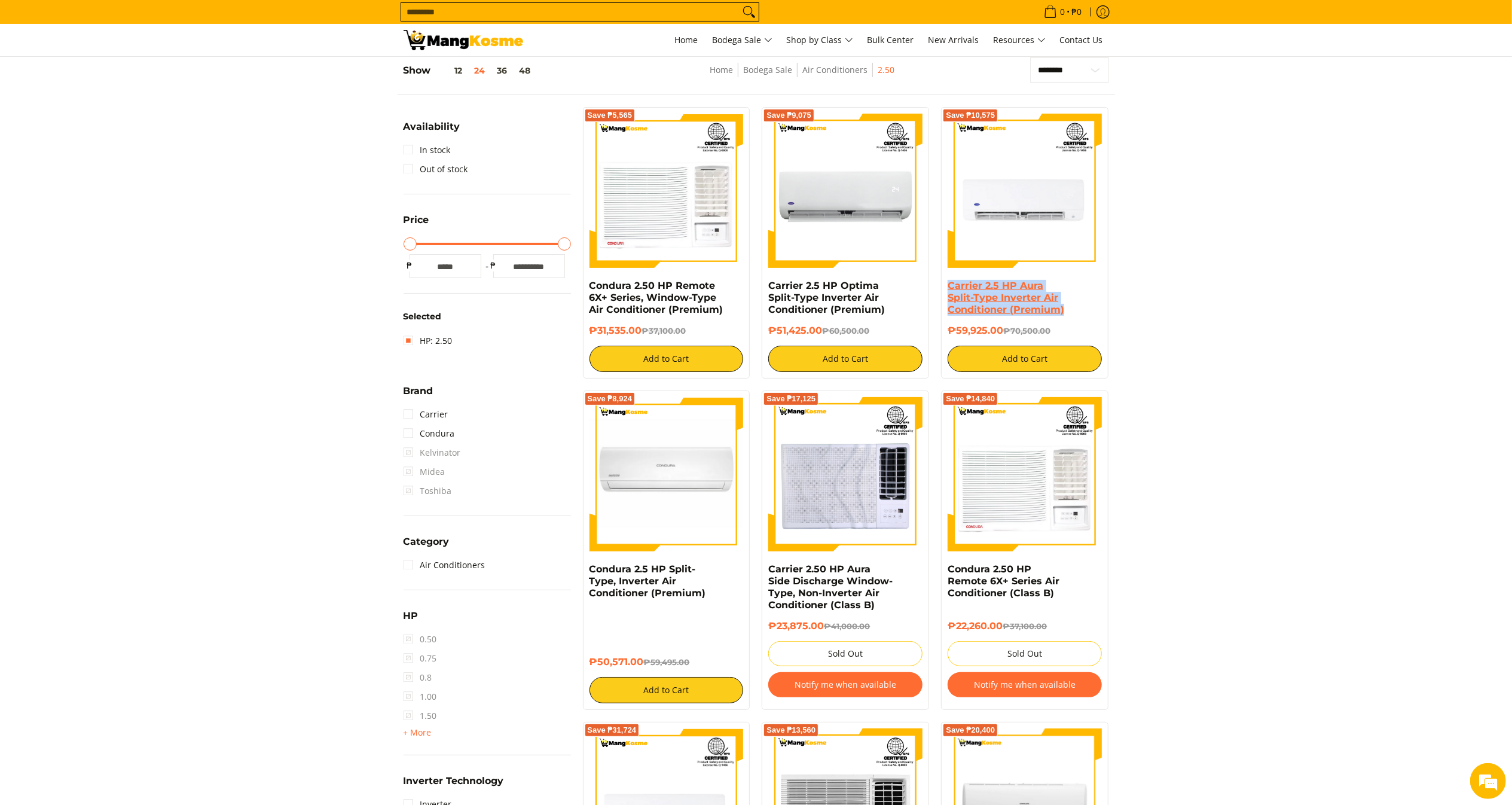
drag, startPoint x: 1058, startPoint y: 308, endPoint x: 948, endPoint y: 289, distance: 111.6
click at [948, 289] on h4 "Carrier 2.5 HP Aura Split-Type Inverter Air Conditioner (Premium)" at bounding box center [1024, 298] width 154 height 36
drag, startPoint x: 1003, startPoint y: 329, endPoint x: 943, endPoint y: 330, distance: 60.0
click at [943, 330] on div "Save ₱10,575 Carrier 2.5 HP Aura Split-Type Inverter Air Conditioner (Premium) …" at bounding box center [1024, 243] width 167 height 271
copy h6 "₱59,925.00"
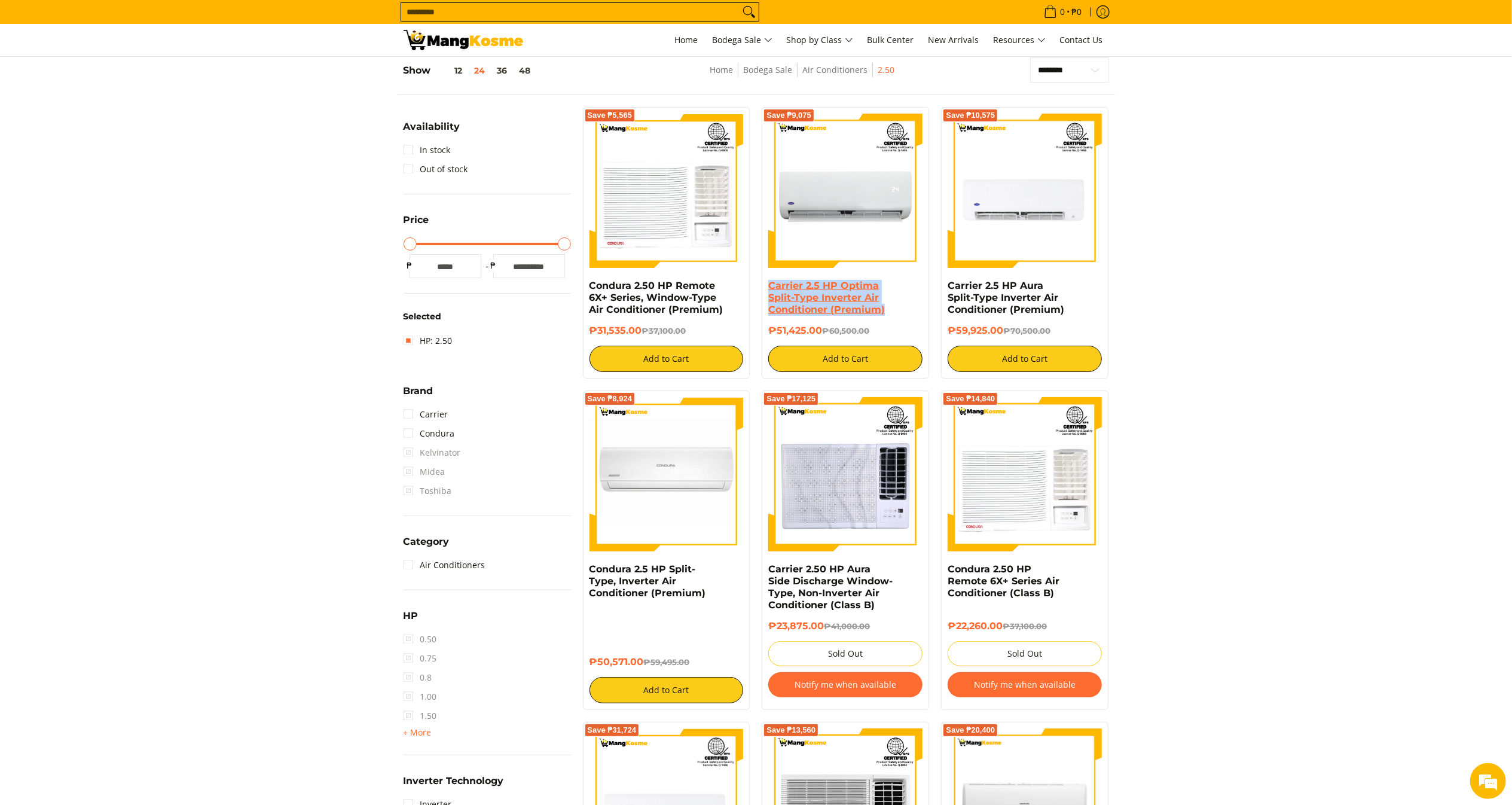
copy link "Carrier 2.5 HP Optima Split-Type Inverter Air Conditioner (Premium)"
drag, startPoint x: 897, startPoint y: 320, endPoint x: 768, endPoint y: 280, distance: 135.1
click at [768, 280] on div "Save ₱9,075 Carrier 2.5 HP Optima Split-Type Inverter Air Conditioner (Premium)…" at bounding box center [845, 243] width 167 height 271
drag, startPoint x: 824, startPoint y: 333, endPoint x: 761, endPoint y: 329, distance: 63.1
click at [761, 329] on div "Save ₱9,075 Carrier 2.5 HP Optima Split-Type Inverter Air Conditioner (Premium)…" at bounding box center [845, 243] width 180 height 271
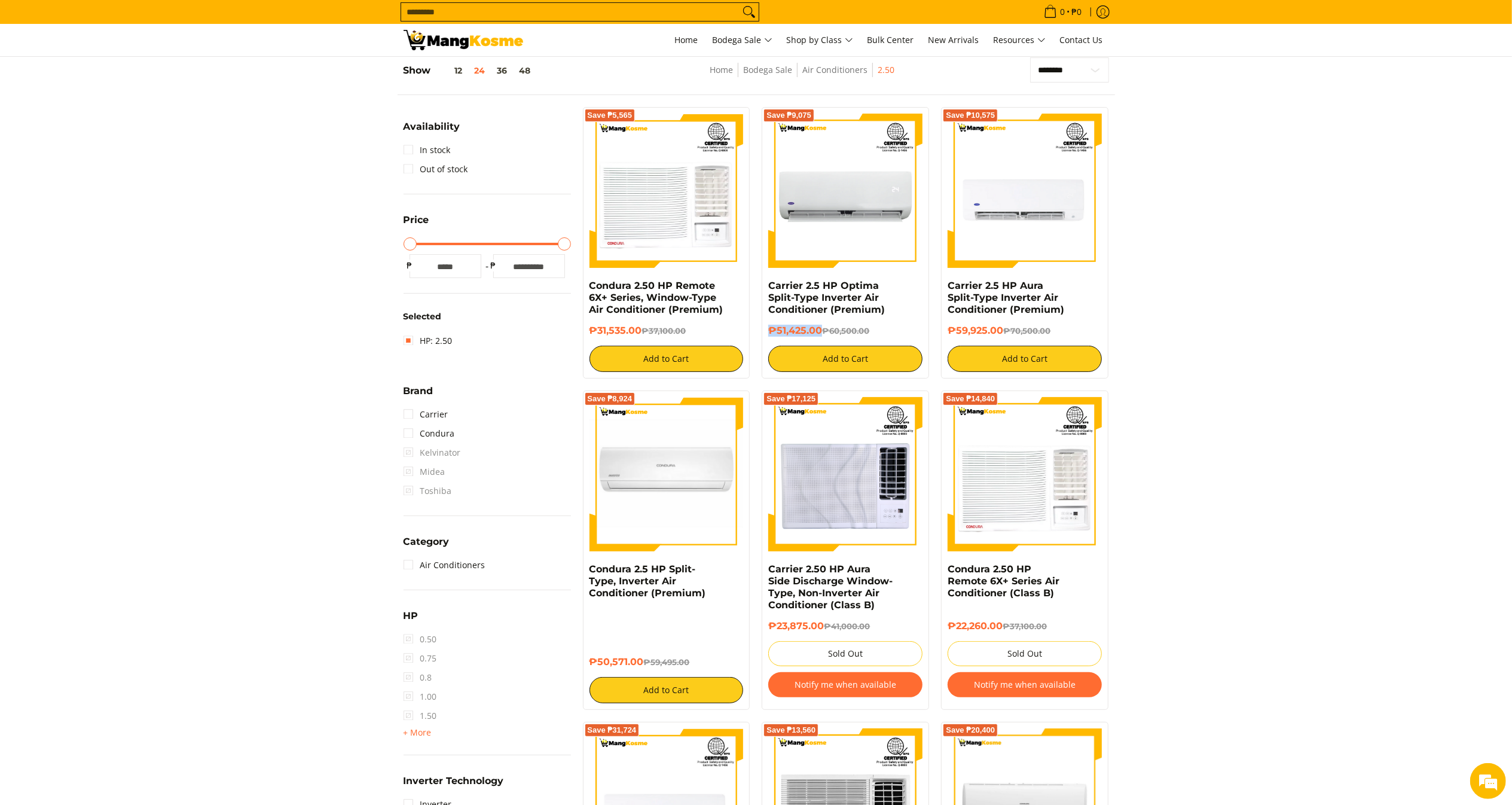
copy h6 "₱51,425.00"
copy link "Condura 2.5 HP Split-Type, Inverter Air Conditioner (Premium)"
drag, startPoint x: 629, startPoint y: 586, endPoint x: 587, endPoint y: 570, distance: 44.9
click at [587, 570] on div "Save ₱8,924 Condura 2.5 HP Split-Type, Inverter Air Conditioner (Premium) ₱50,5…" at bounding box center [667, 550] width 167 height 320
drag, startPoint x: 640, startPoint y: 661, endPoint x: 583, endPoint y: 670, distance: 57.7
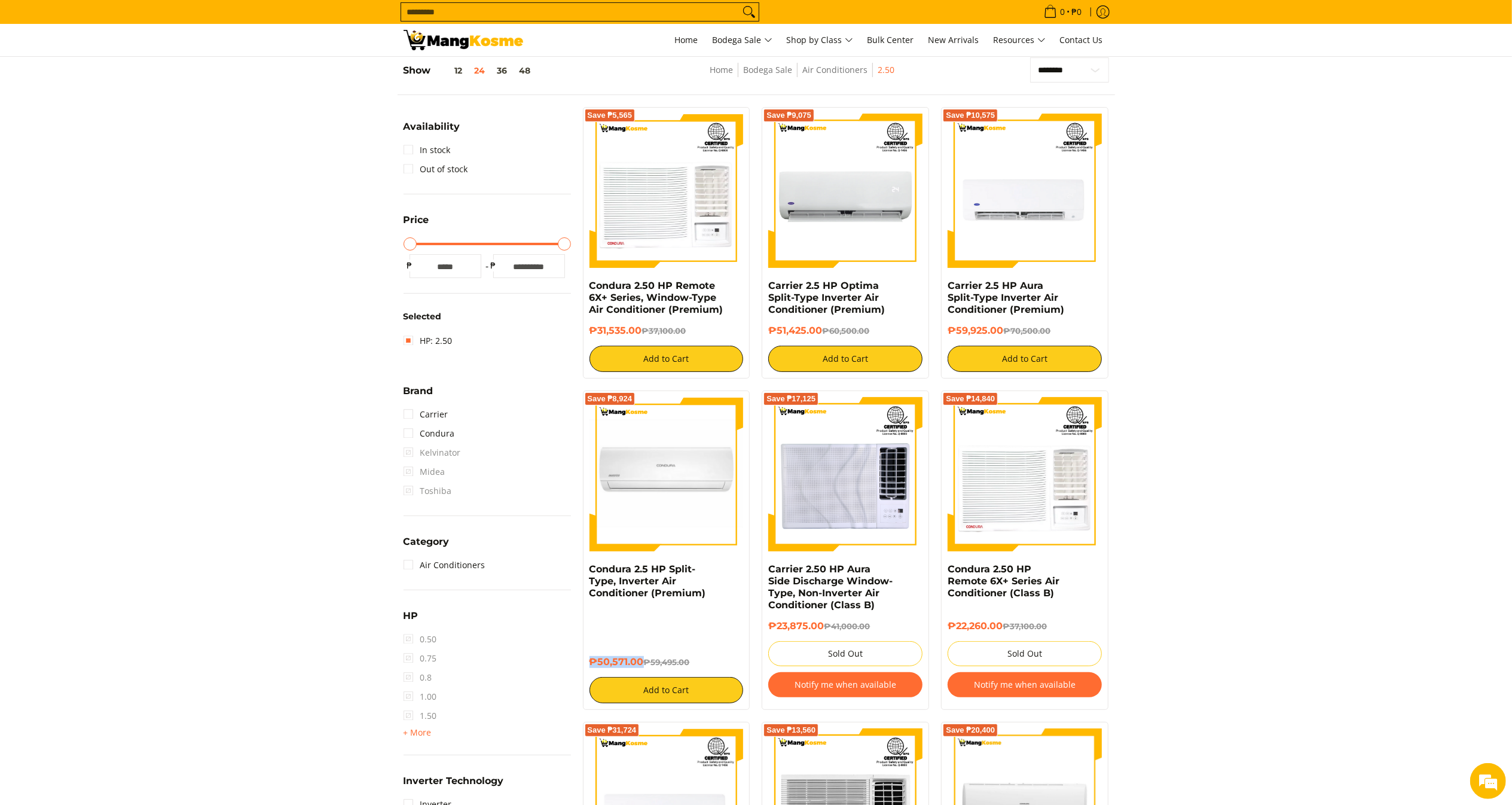
click at [583, 670] on div "Save ₱8,924 Condura 2.5 HP Split-Type, Inverter Air Conditioner (Premium) ₱50,5…" at bounding box center [667, 550] width 167 height 320
copy h6 "₱50,571.00"
copy link "Condura 2.50 HP Remote 6X+ Series, Window-Type Air Conditioner (Premium)"
drag, startPoint x: 728, startPoint y: 315, endPoint x: 577, endPoint y: 289, distance: 153.2
click at [577, 289] on div "Save ₱5,565 Condura 2.50 HP Remote 6X+ Series, Window-Type Air Conditioner (Pre…" at bounding box center [667, 243] width 180 height 271
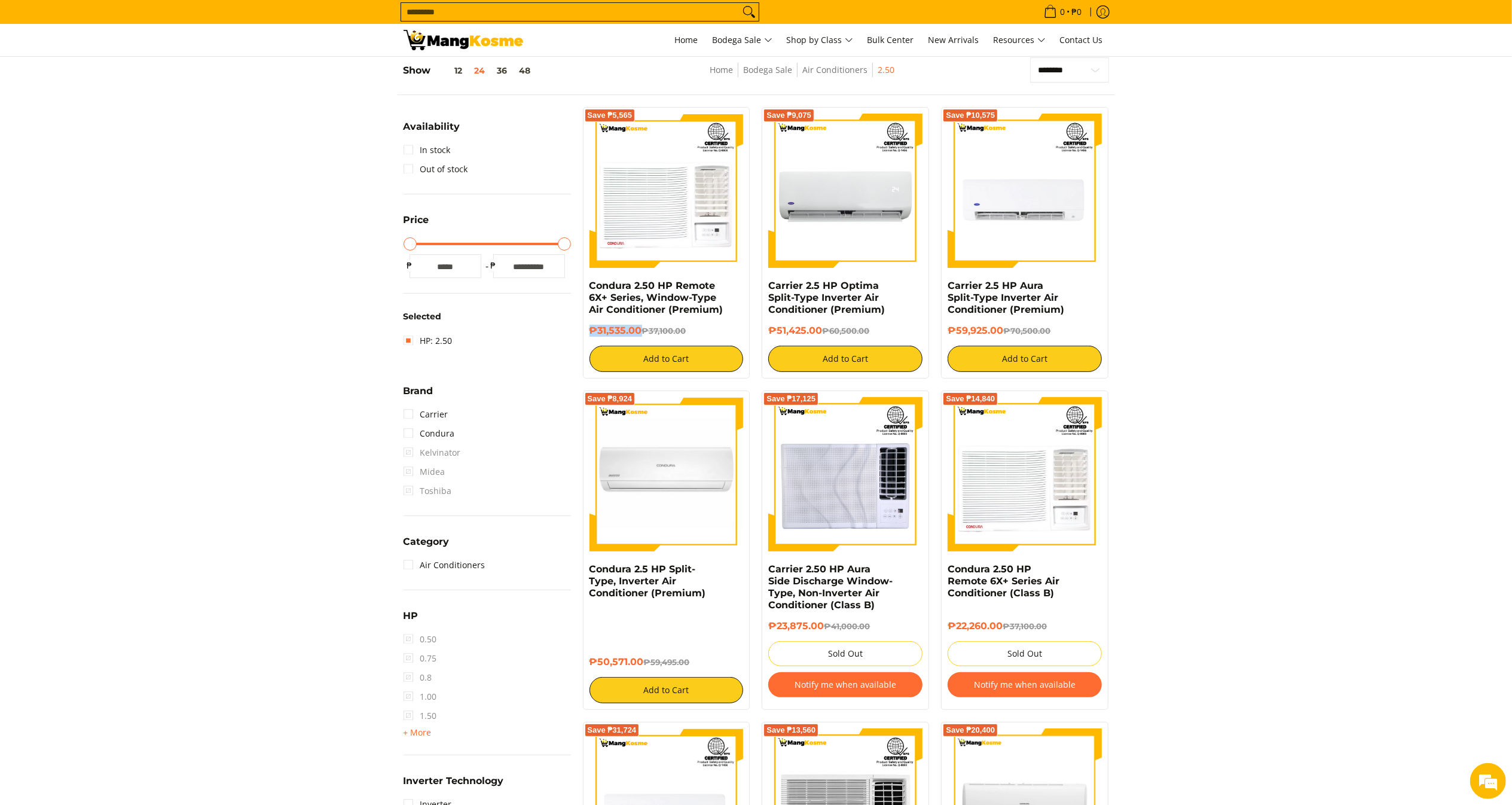
drag, startPoint x: 638, startPoint y: 336, endPoint x: 586, endPoint y: 329, distance: 52.5
click at [586, 329] on div "Save ₱5,565 Condura 2.50 HP Remote 6X+ Series, Window-Type Air Conditioner (Pre…" at bounding box center [667, 243] width 167 height 271
copy h6 "₱31,535.00"
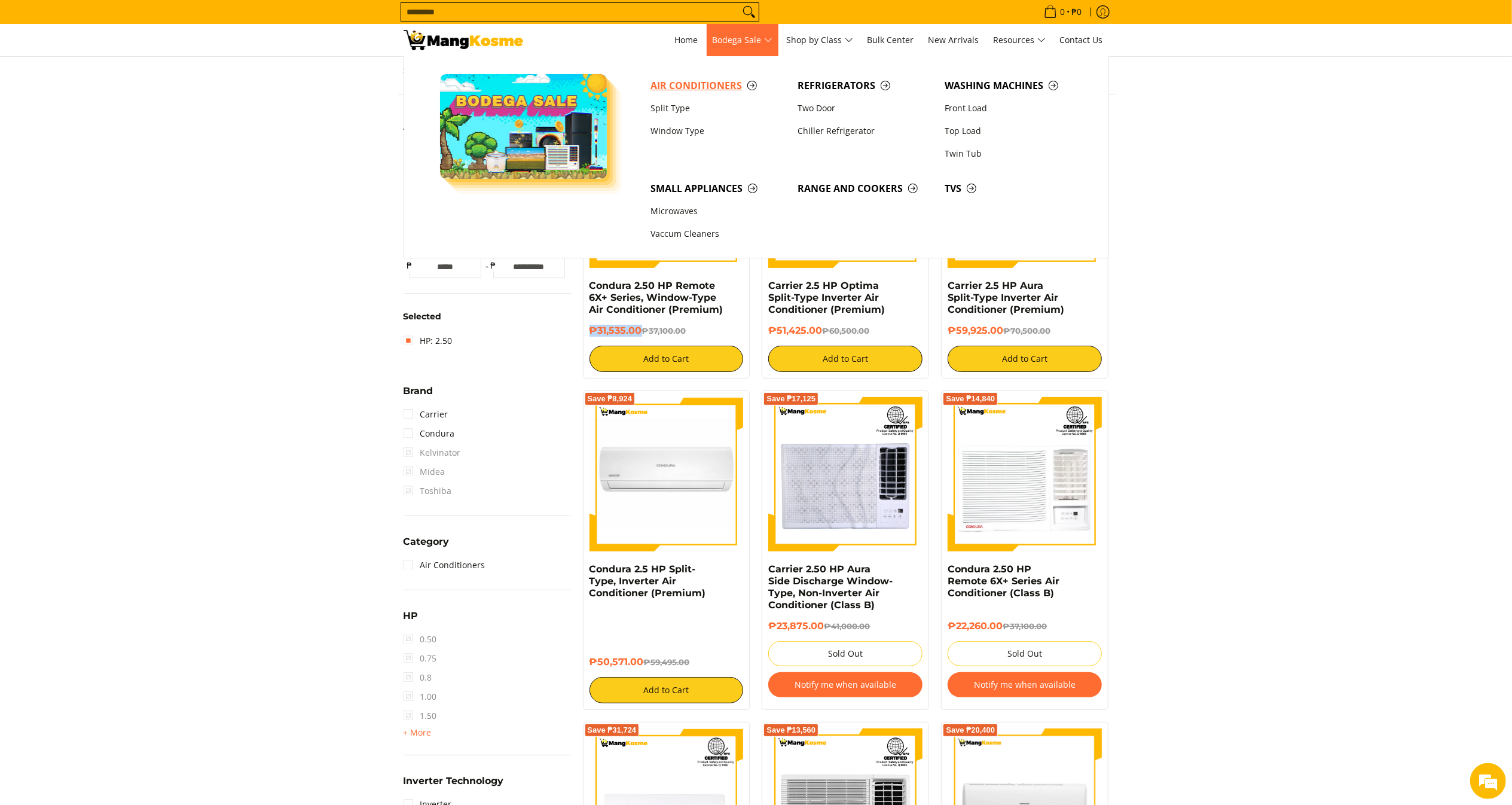
click at [704, 81] on span "Air Conditioners" at bounding box center [718, 86] width 135 height 15
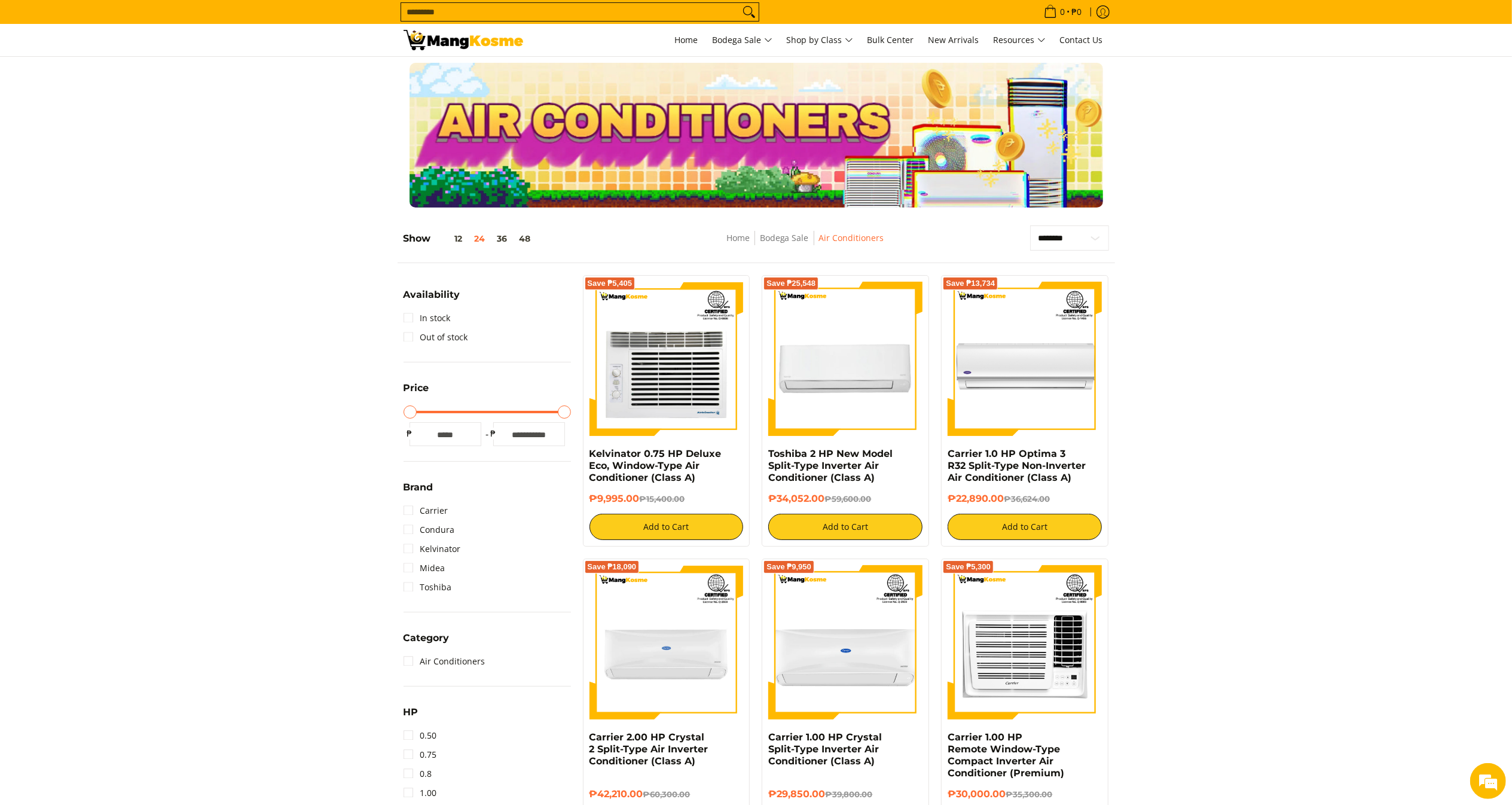
click at [716, 13] on input "Search..." at bounding box center [571, 12] width 338 height 18
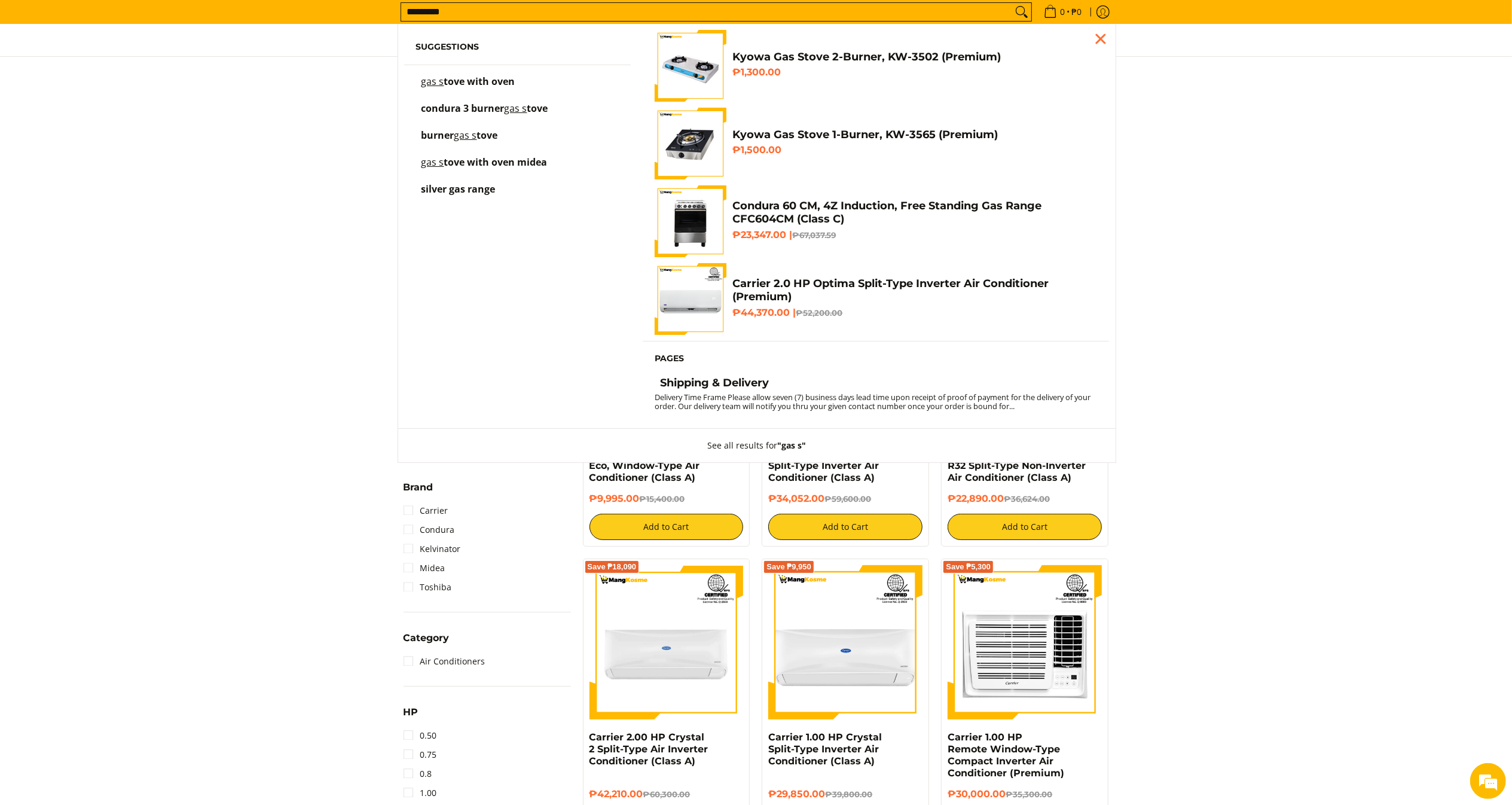
type input "*********"
click at [1012, 3] on button "Search" at bounding box center [1021, 12] width 19 height 18
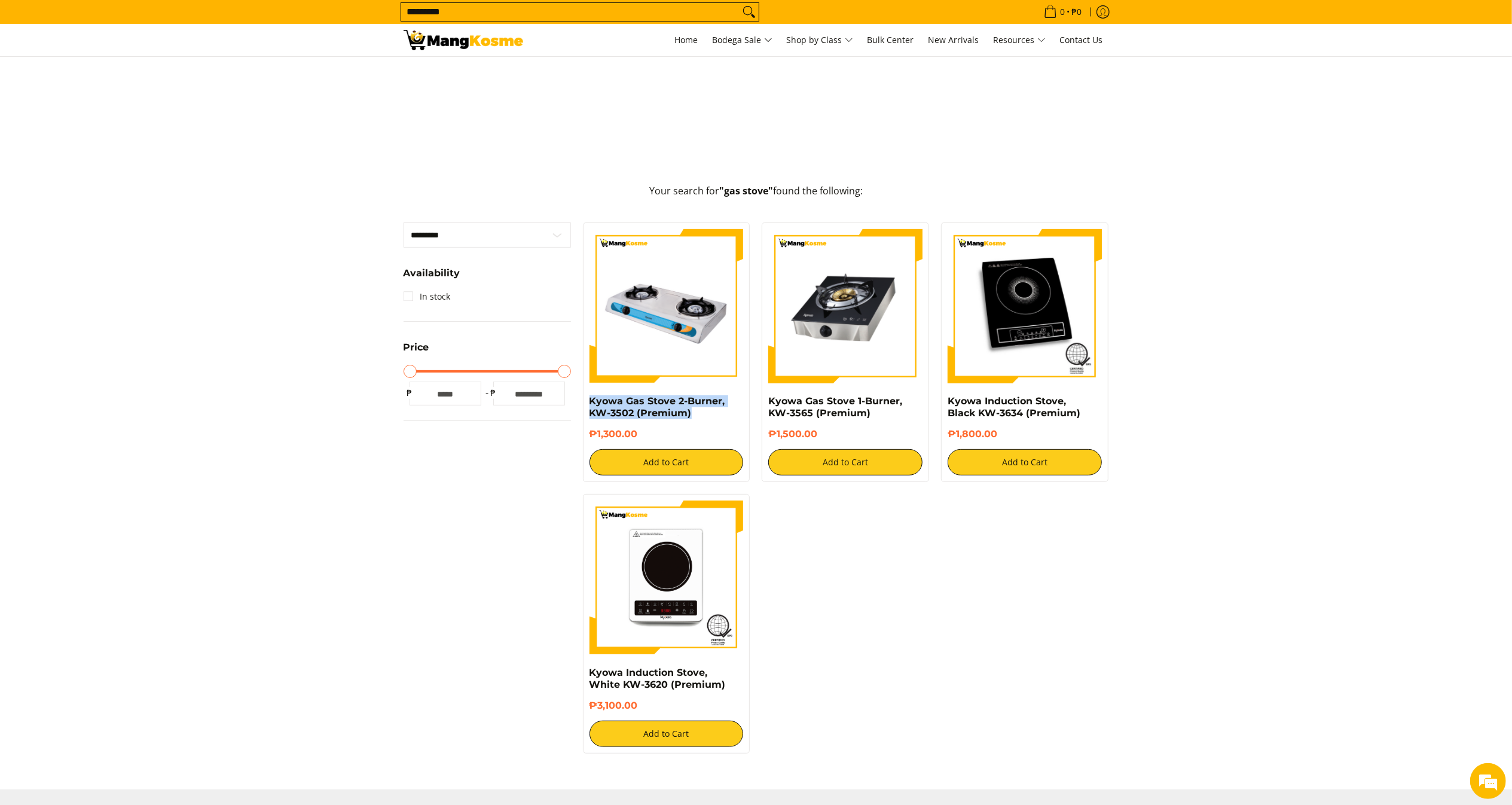
drag, startPoint x: 716, startPoint y: 416, endPoint x: 579, endPoint y: 397, distance: 138.3
click at [579, 397] on div "Kyowa Gas Stove 2-Burner, KW-3502 (Premium) ₱1,300.00 Add to Cart" at bounding box center [667, 352] width 180 height 260
copy link "Kyowa Gas Stove 2-Burner, KW-3502 (Premium)"
drag, startPoint x: 652, startPoint y: 436, endPoint x: 581, endPoint y: 438, distance: 71.0
click at [581, 438] on div "Kyowa Gas Stove 2-Burner, KW-3502 (Premium) ₱1,300.00 Add to Cart" at bounding box center [667, 352] width 180 height 260
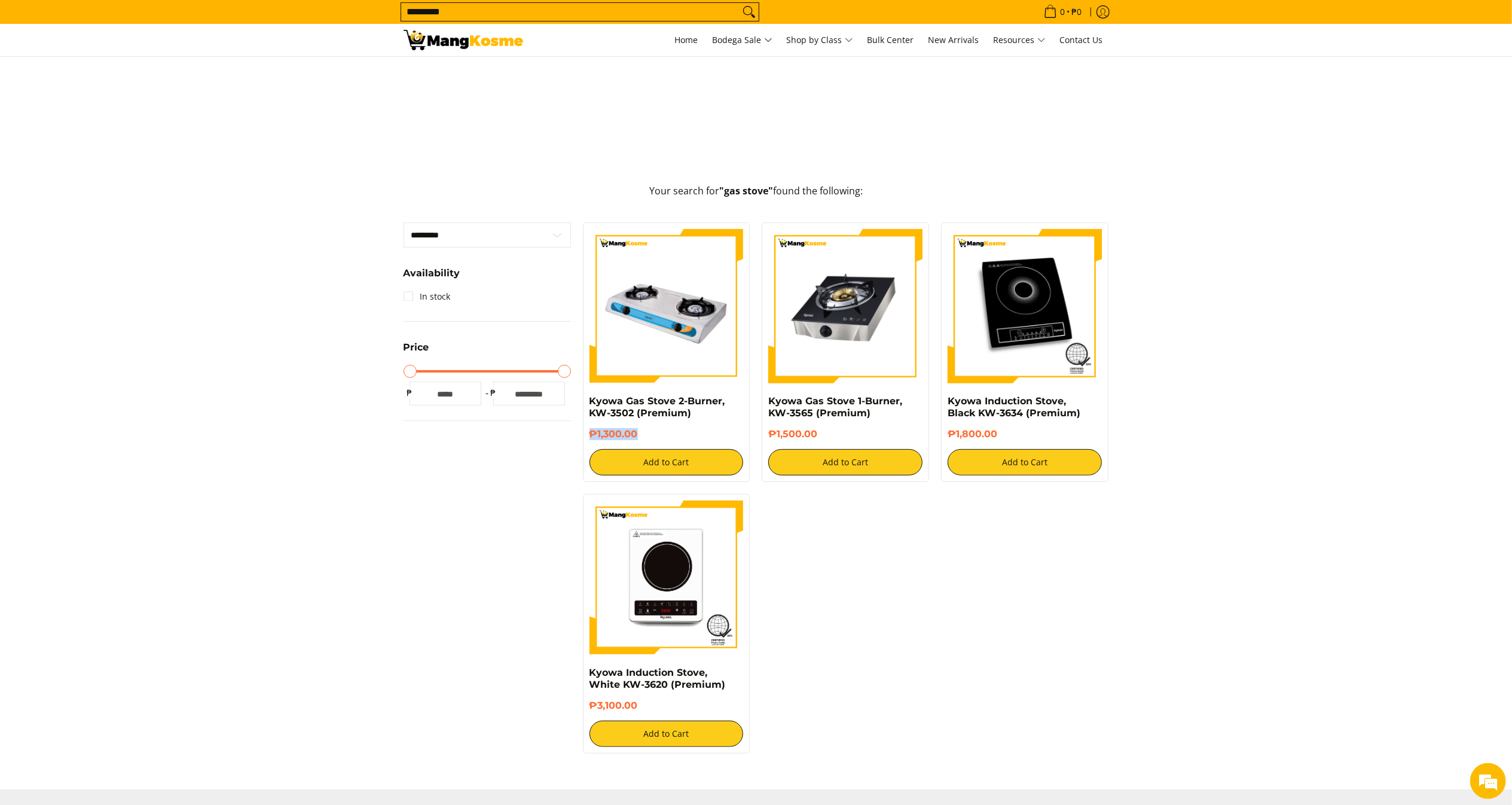
copy h6 "₱1,300.00"
copy link "Kyowa Gas Stove 1-Burner, KW-3565 (Premium)"
drag, startPoint x: 890, startPoint y: 415, endPoint x: 764, endPoint y: 402, distance: 126.7
click at [764, 402] on div "Kyowa Gas Stove 1-Burner, KW-3565 (Premium) ₱1,500.00 Add to Cart" at bounding box center [845, 352] width 167 height 260
drag, startPoint x: 880, startPoint y: 439, endPoint x: 765, endPoint y: 439, distance: 115.0
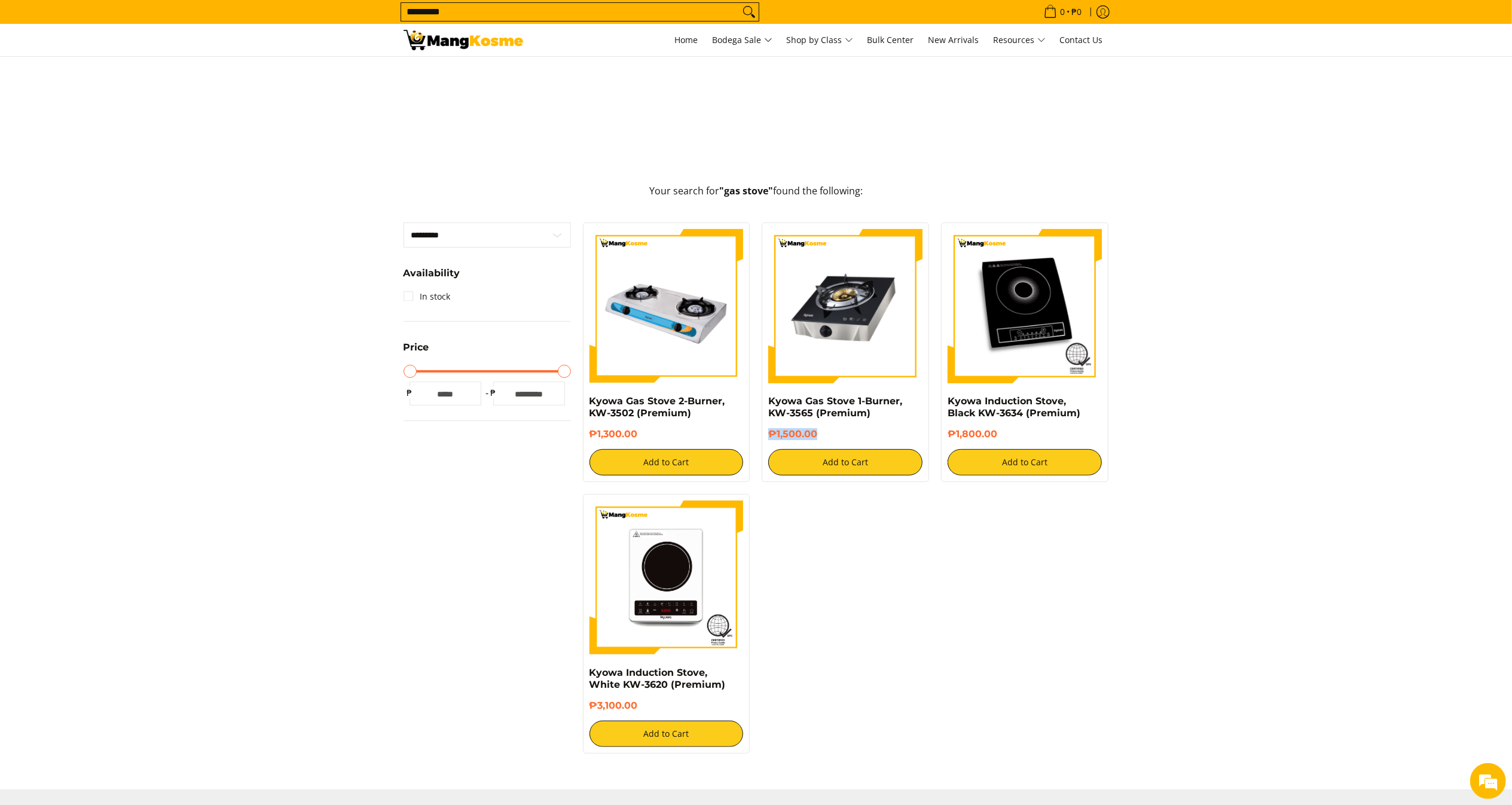
click at [765, 439] on div "Kyowa Gas Stove 1-Burner, KW-3565 (Premium) ₱1,500.00 Add to Cart" at bounding box center [845, 352] width 167 height 260
copy h6 "₱1,500.00"
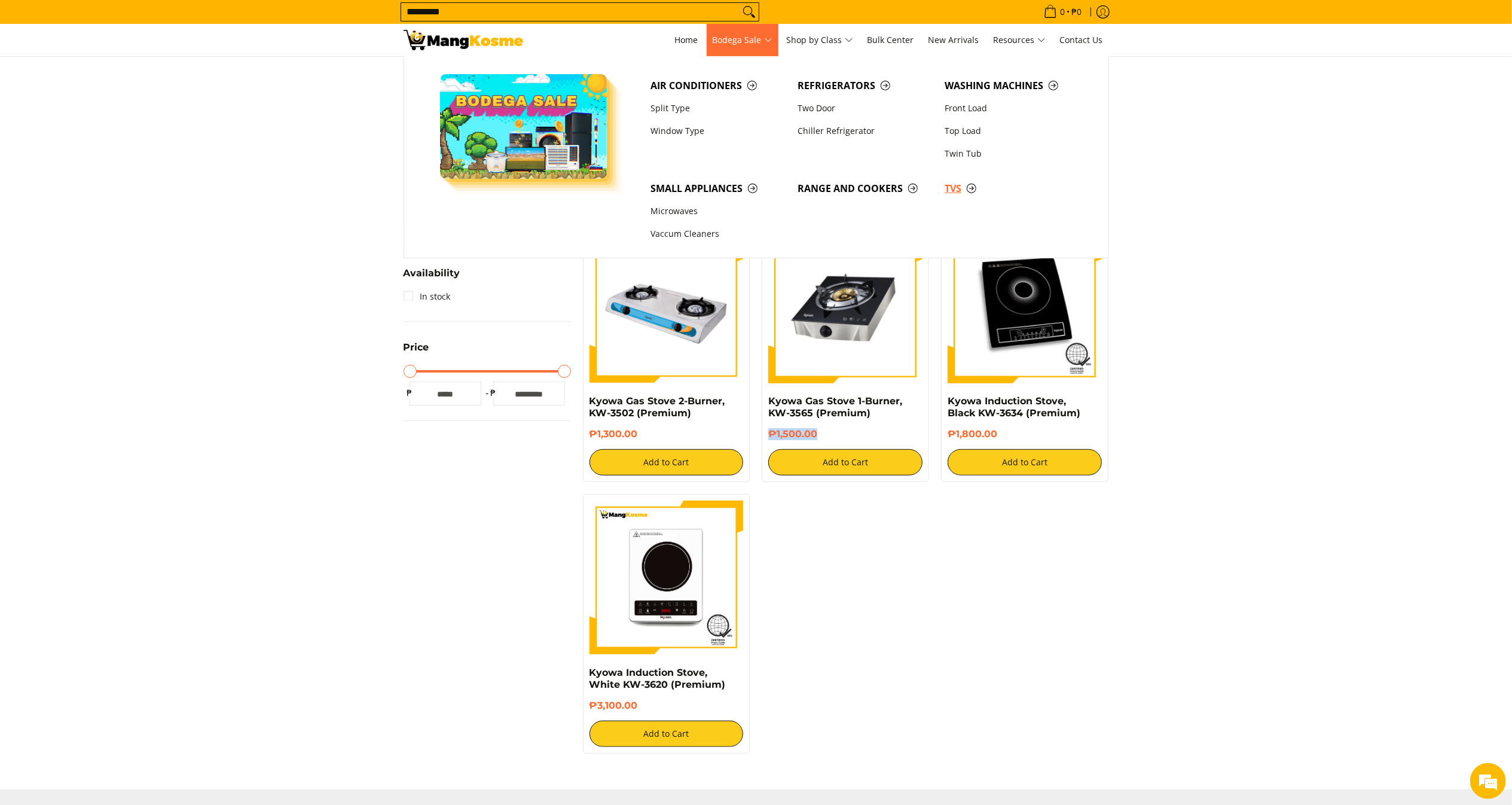
click at [954, 186] on span "TVs" at bounding box center [1012, 189] width 135 height 15
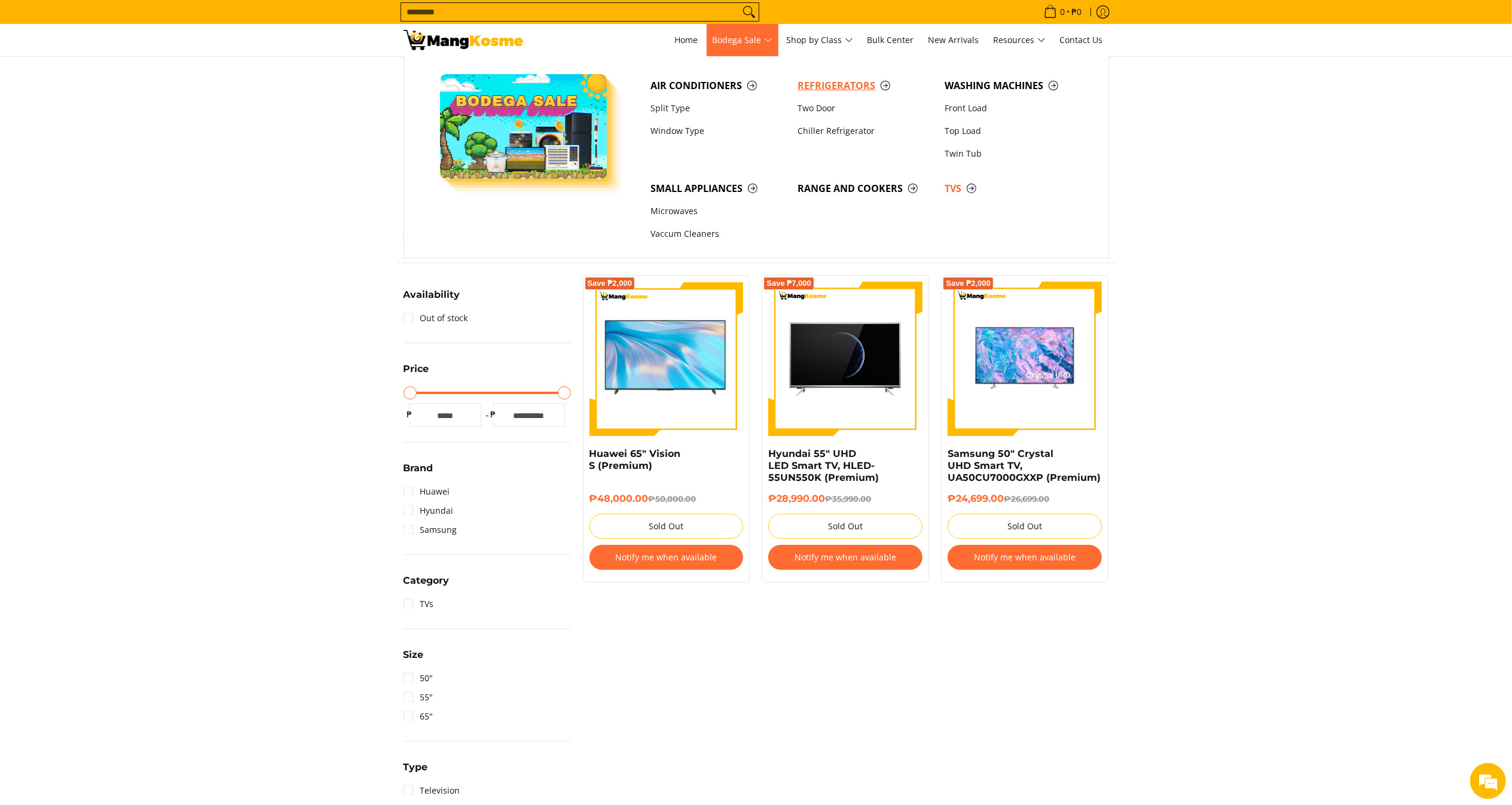
click at [856, 80] on span "Refrigerators" at bounding box center [864, 86] width 135 height 15
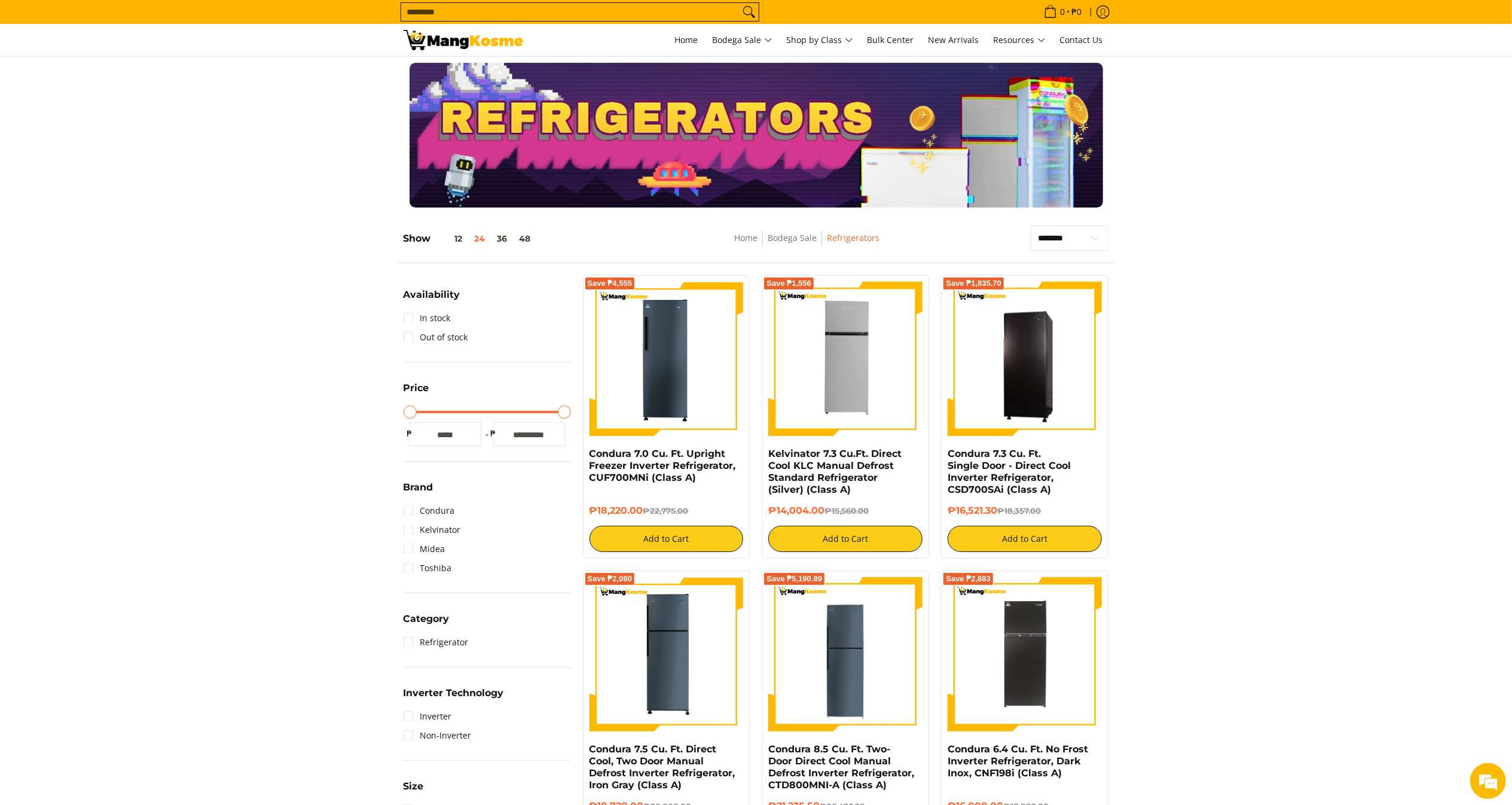
click at [1175, 114] on div at bounding box center [756, 135] width 1512 height 145
